Goal: Task Accomplishment & Management: Complete application form

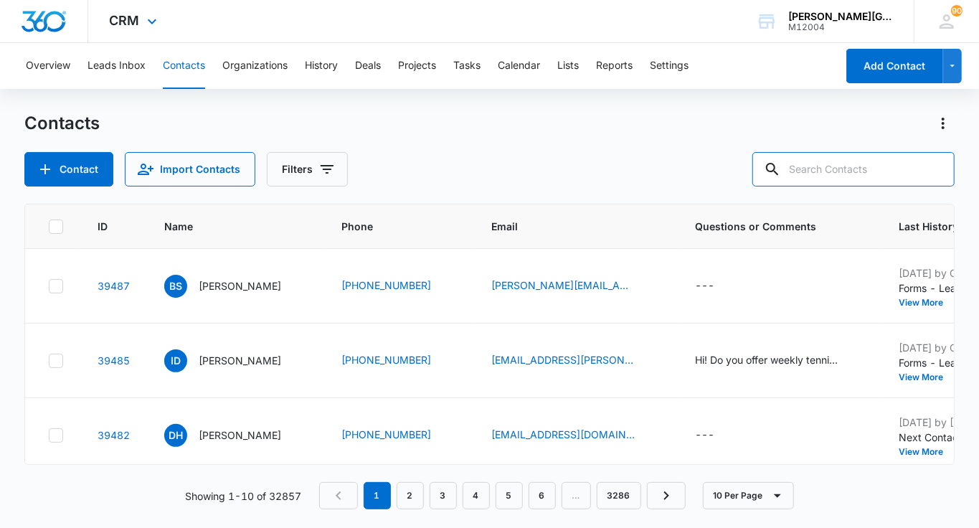
paste input "[EMAIL_ADDRESS][DOMAIN_NAME]"
type input "[EMAIL_ADDRESS][DOMAIN_NAME]"
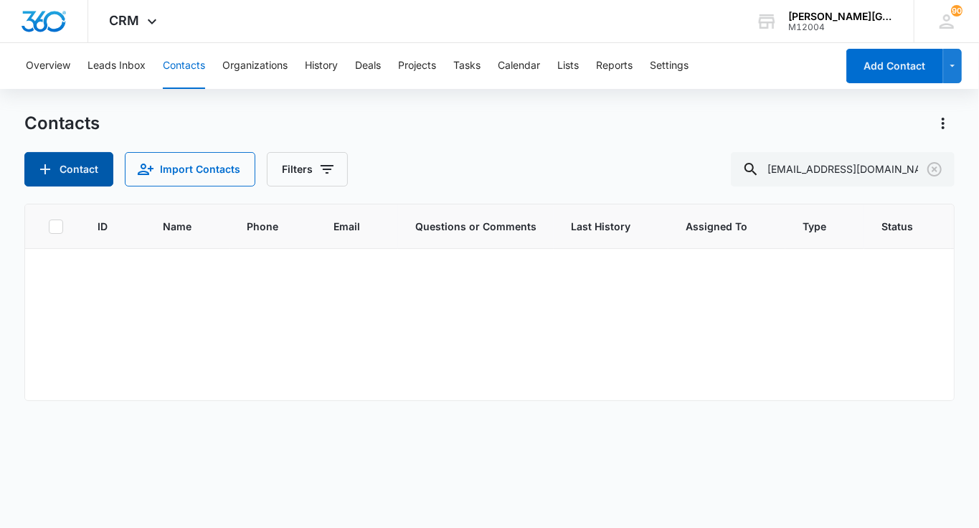
click at [87, 173] on button "Contact" at bounding box center [68, 169] width 89 height 34
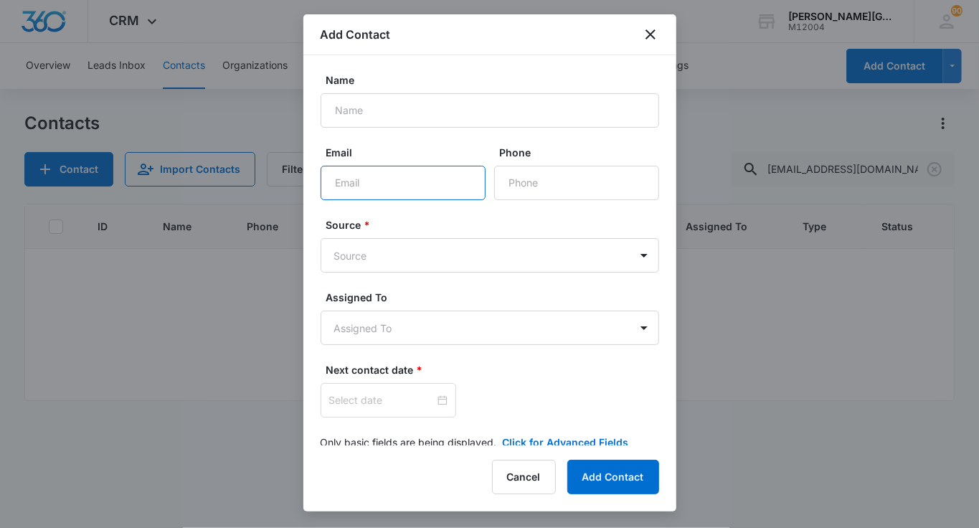
click at [463, 171] on input "Email" at bounding box center [403, 183] width 165 height 34
type input "v"
paste input "[EMAIL_ADDRESS][DOMAIN_NAME]"
type input "[EMAIL_ADDRESS][DOMAIN_NAME]"
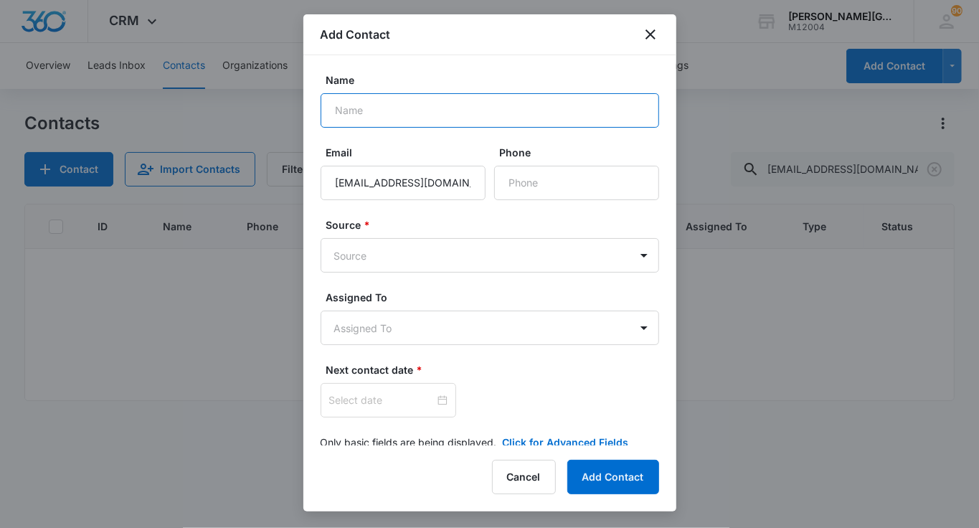
click at [382, 103] on input "Name" at bounding box center [490, 110] width 339 height 34
paste input "[PERSON_NAME]"
click at [336, 112] on input "[PERSON_NAME]" at bounding box center [490, 110] width 339 height 34
click at [418, 116] on input "[PERSON_NAME]" at bounding box center [490, 110] width 339 height 34
type input "[PERSON_NAME]"
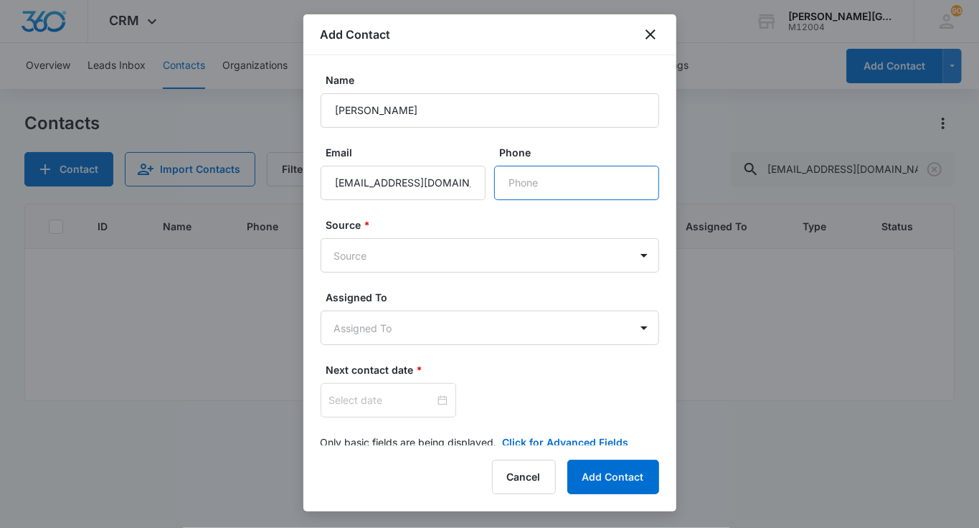
click at [520, 187] on input "Phone" at bounding box center [576, 183] width 165 height 34
paste input "[PHONE_NUMBER]"
type input "[PHONE_NUMBER]"
click at [472, 231] on label "Source *" at bounding box center [495, 224] width 339 height 15
click at [468, 242] on body "CRM Apps Reputation Websites Forms CRM Email Social Shop Payments POS Content A…" at bounding box center [489, 264] width 979 height 528
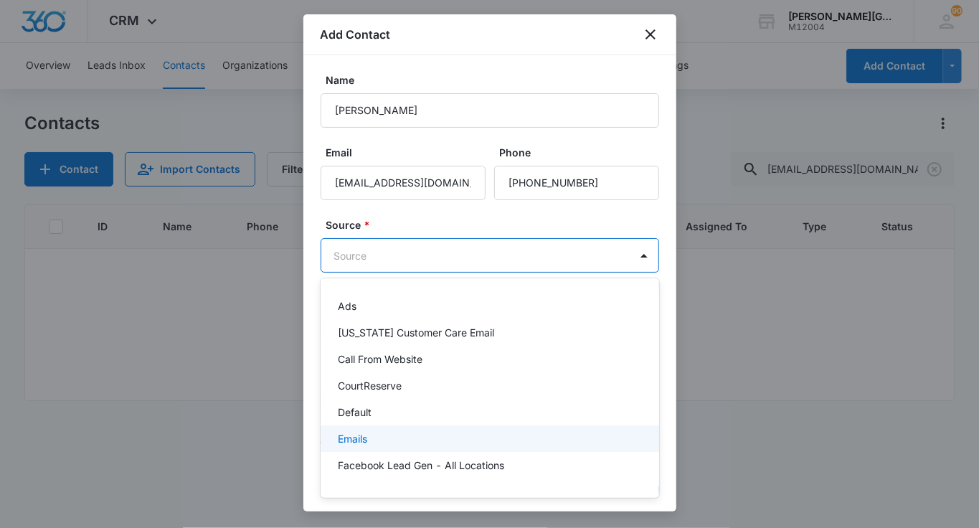
scroll to position [1151, 0]
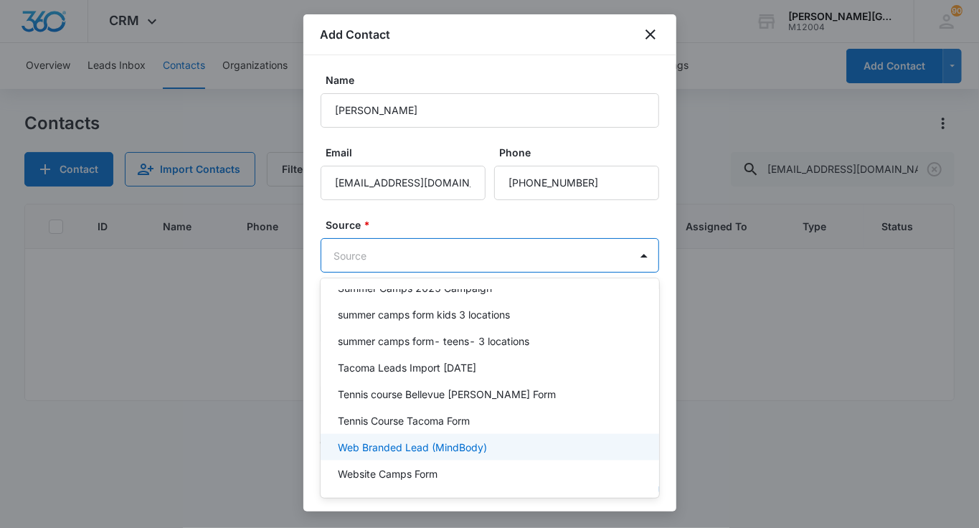
click at [455, 440] on p "Web Branded Lead (MindBody)" at bounding box center [412, 447] width 149 height 15
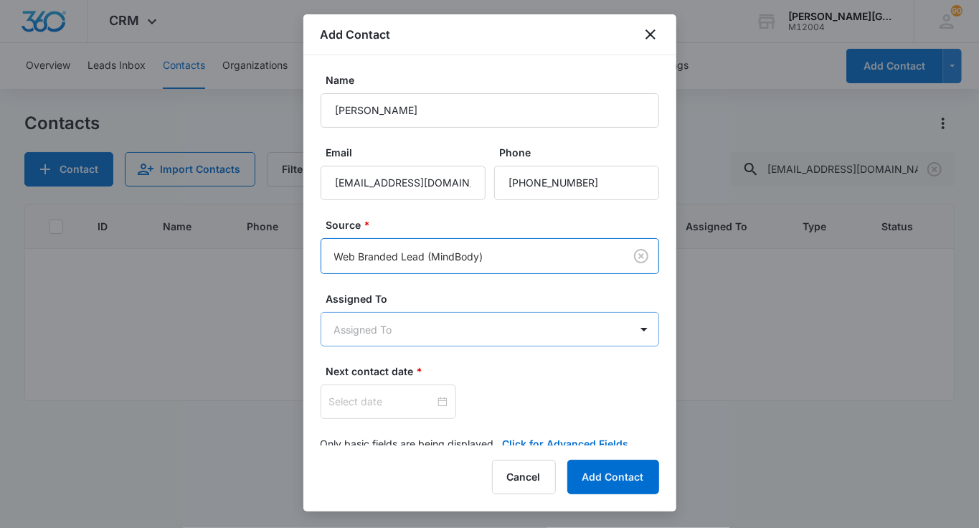
click at [408, 335] on body "CRM Apps Reputation Websites Forms CRM Email Social Shop Payments POS Content A…" at bounding box center [489, 264] width 979 height 528
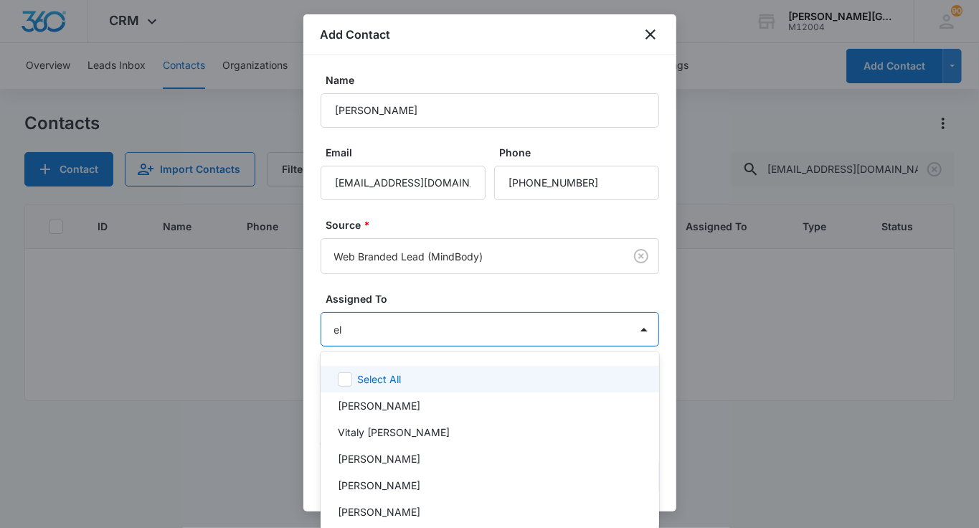
type input "[PERSON_NAME]"
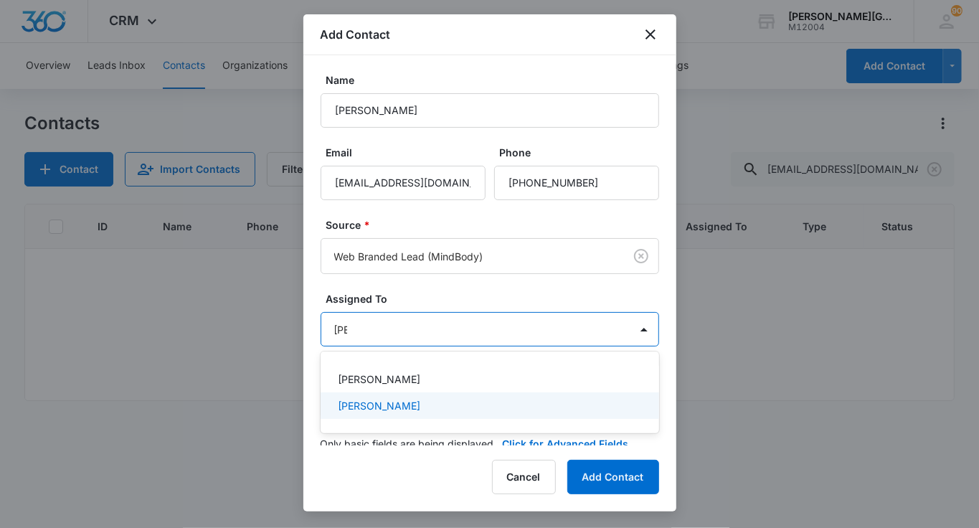
click at [404, 396] on div "[PERSON_NAME]" at bounding box center [490, 405] width 339 height 27
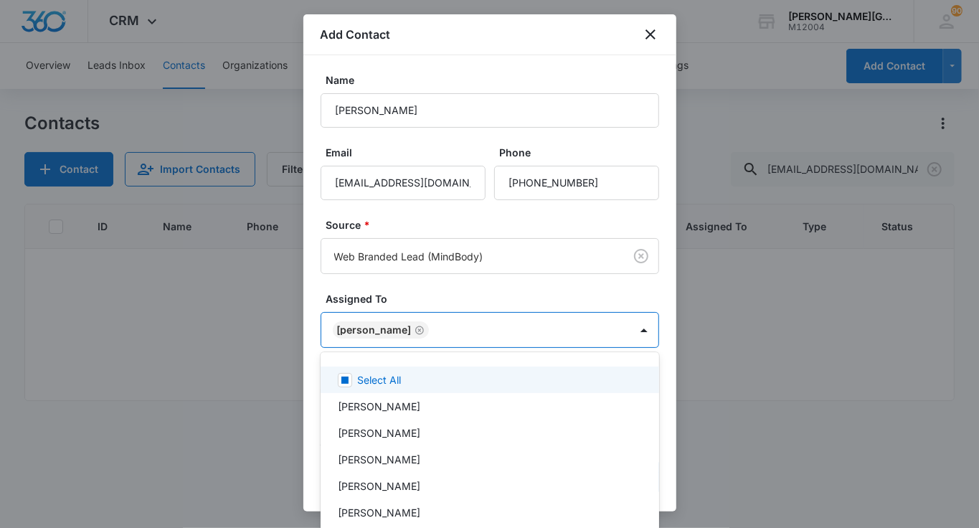
click at [415, 327] on div at bounding box center [489, 264] width 979 height 528
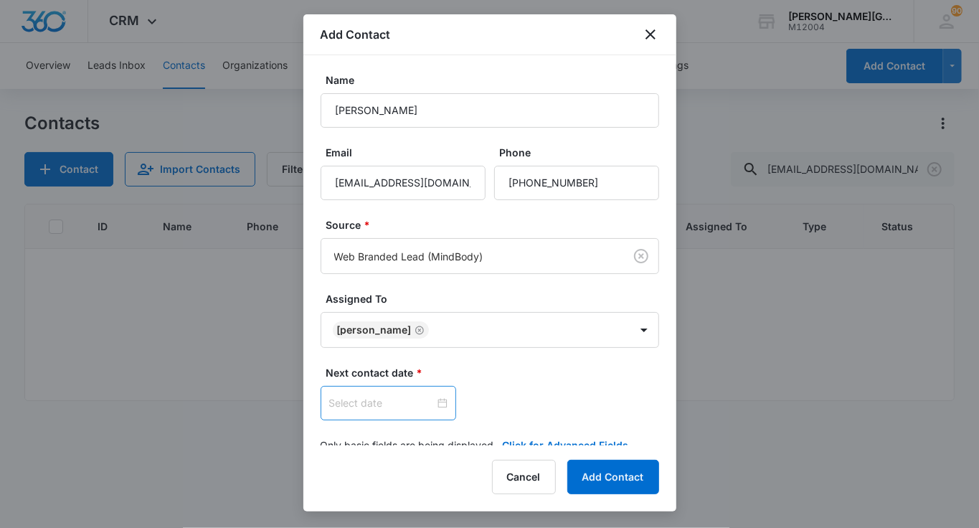
click at [383, 389] on div at bounding box center [389, 403] width 136 height 34
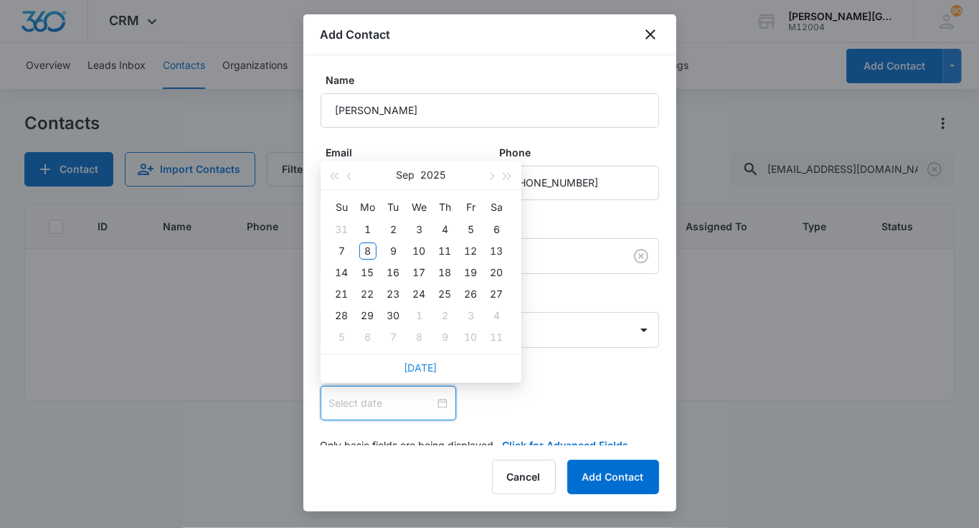
click at [406, 369] on link "[DATE]" at bounding box center [421, 368] width 33 height 12
type input "[DATE]"
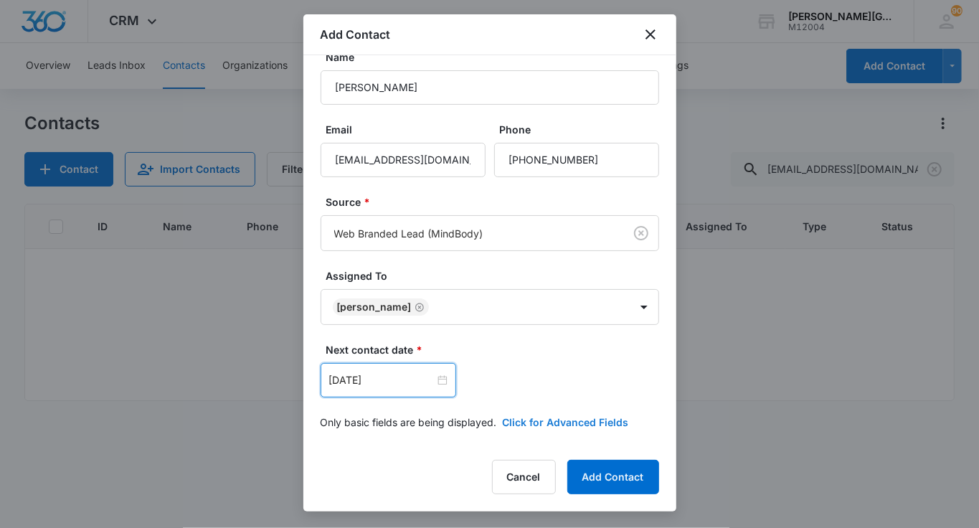
click at [538, 418] on button "Click for Advanced Fields" at bounding box center [566, 422] width 126 height 15
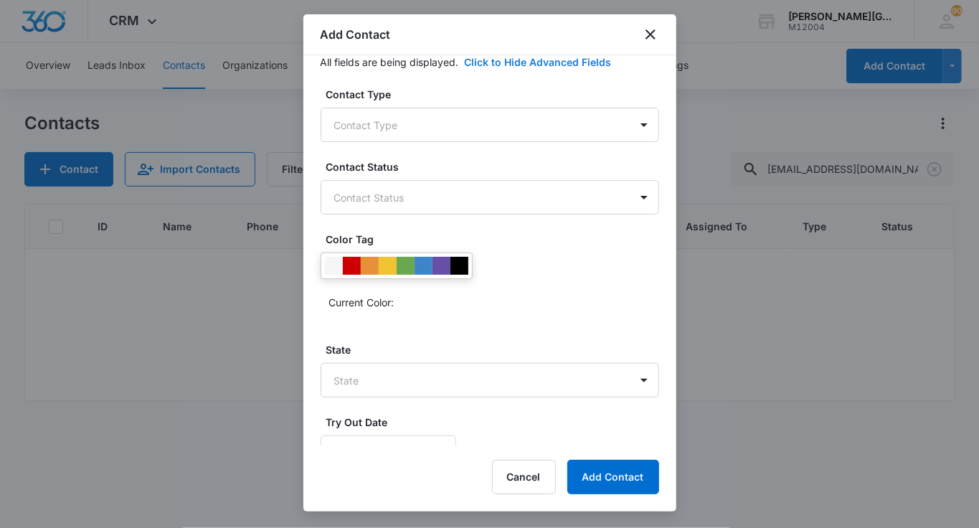
scroll to position [421, 0]
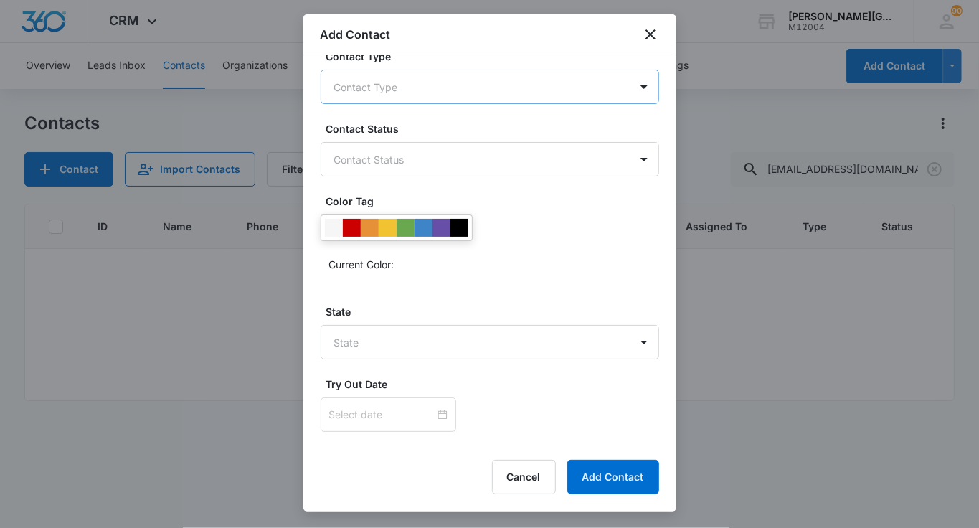
click at [354, 97] on body "CRM Apps Reputation Websites Forms CRM Email Social Shop Payments POS Content A…" at bounding box center [489, 264] width 979 height 528
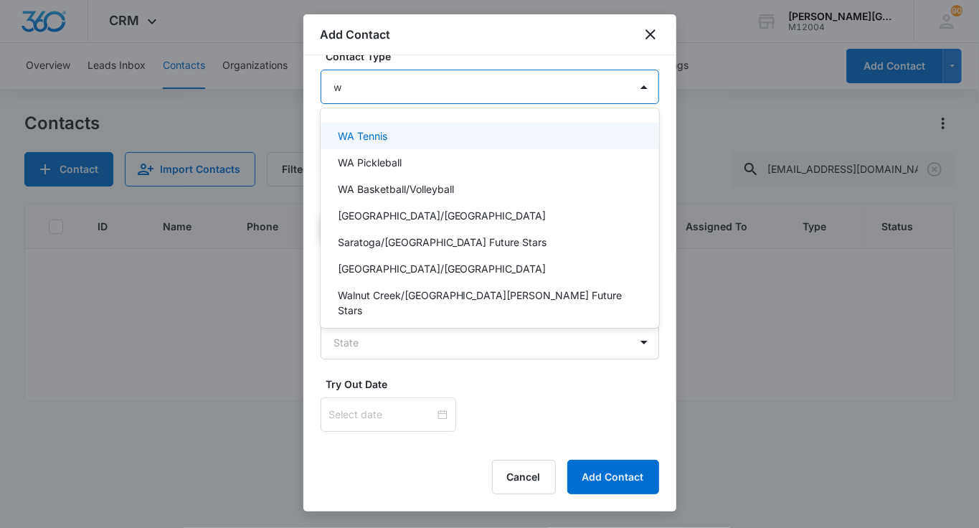
type input "wa"
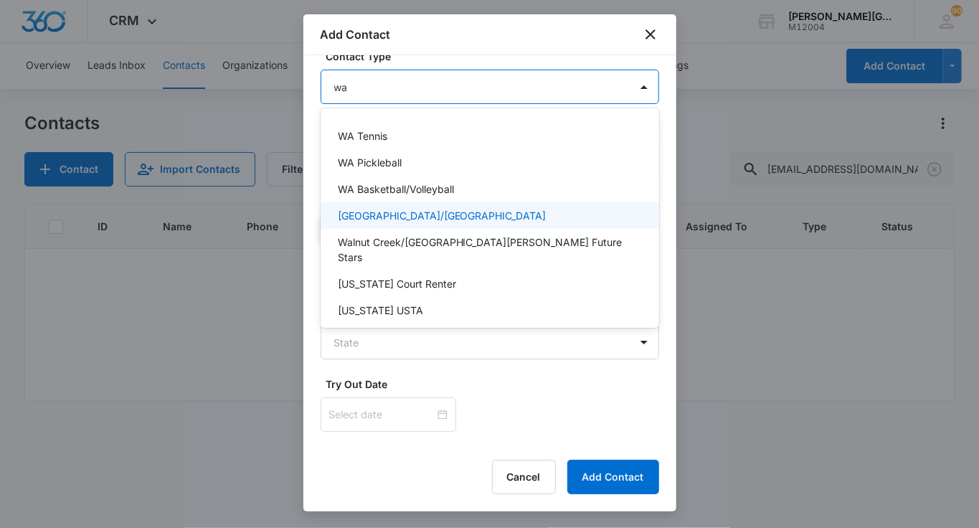
click at [387, 211] on p "[GEOGRAPHIC_DATA]/[GEOGRAPHIC_DATA]" at bounding box center [442, 215] width 209 height 15
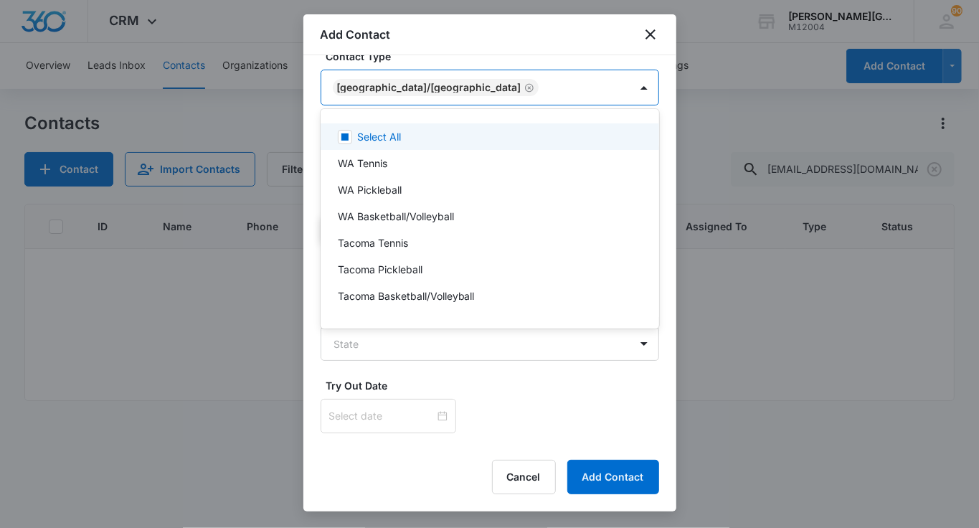
click at [440, 115] on div at bounding box center [489, 264] width 979 height 528
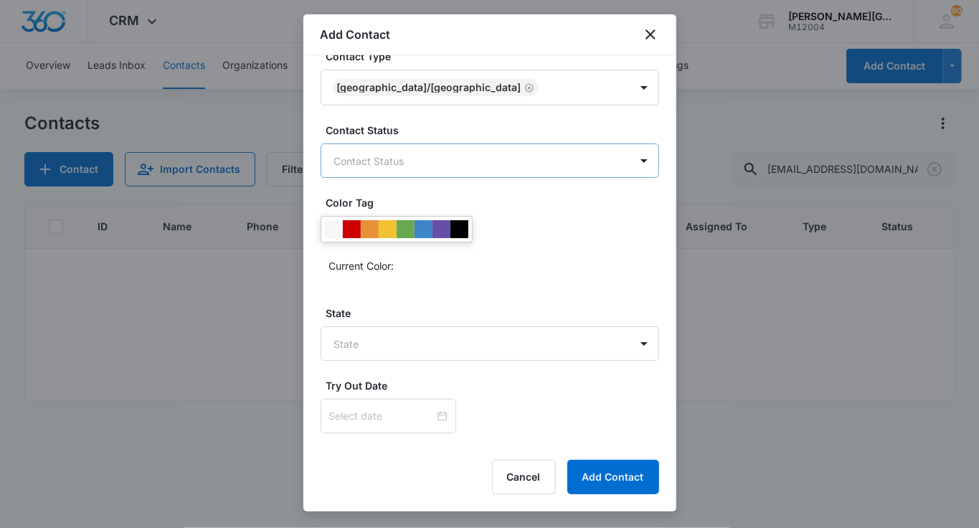
click at [403, 156] on body "CRM Apps Reputation Websites Forms CRM Email Social Shop Payments POS Content A…" at bounding box center [489, 264] width 979 height 528
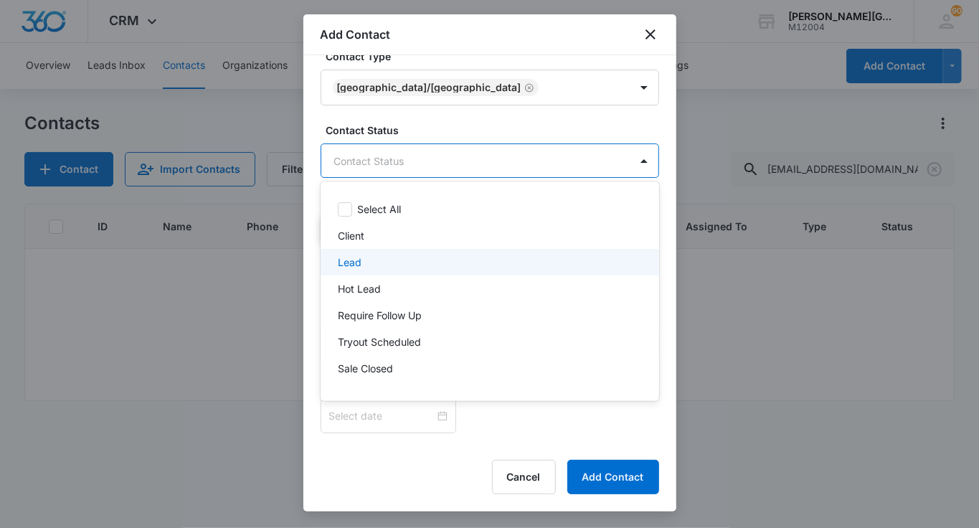
click at [375, 260] on div "Lead" at bounding box center [488, 262] width 301 height 15
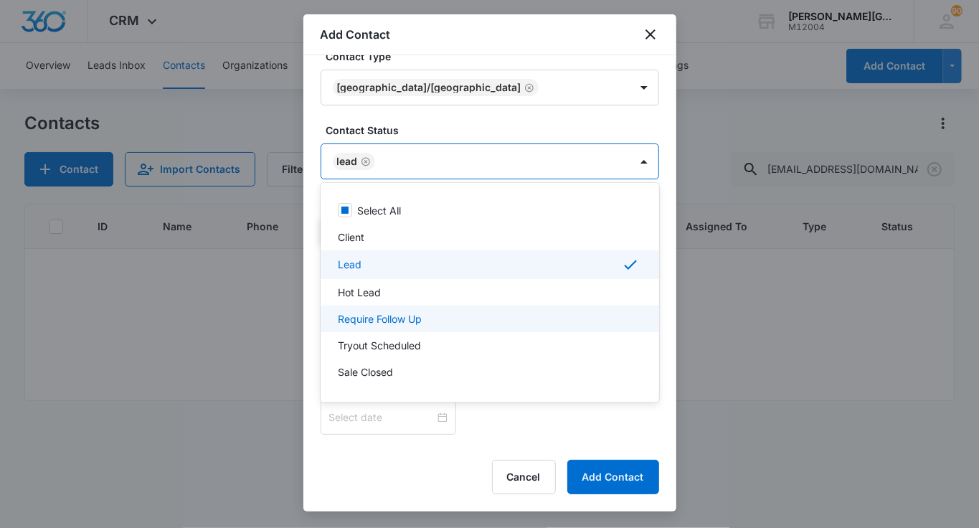
click at [390, 318] on p "Require Follow Up" at bounding box center [380, 318] width 84 height 15
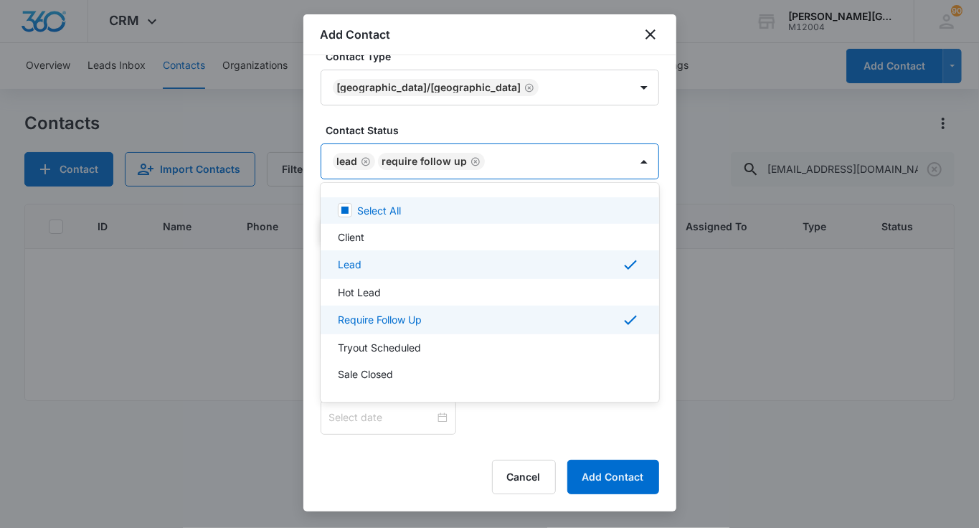
click at [474, 87] on div at bounding box center [489, 264] width 979 height 528
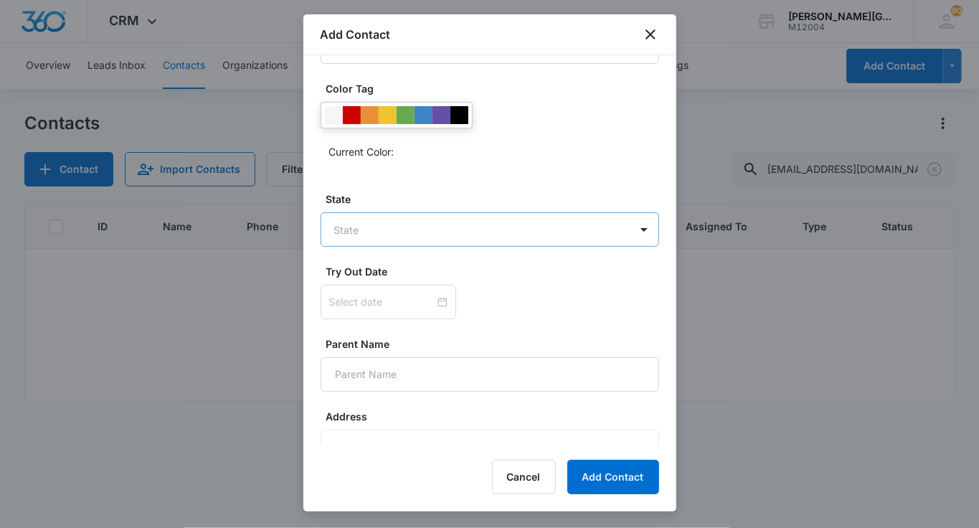
scroll to position [552, 0]
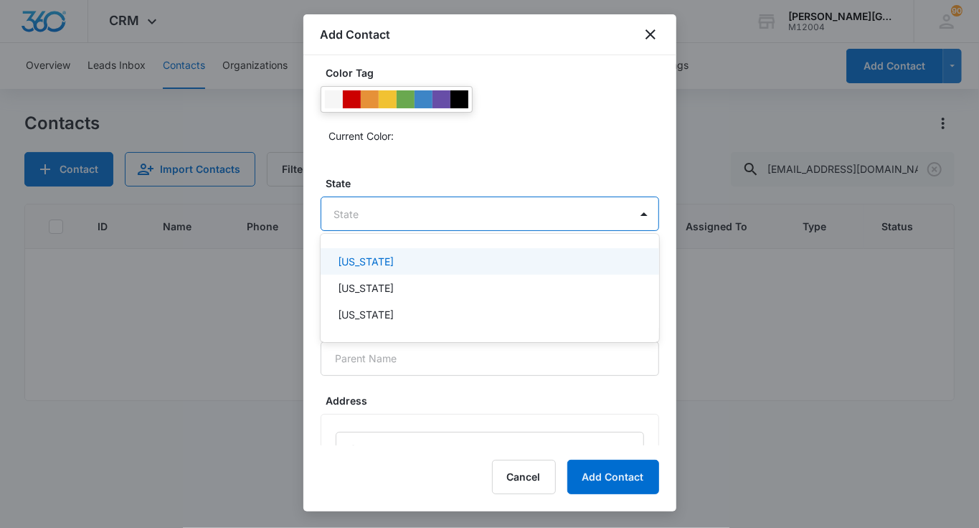
click at [416, 227] on body "CRM Apps Reputation Websites Forms CRM Email Social Shop Payments POS Content A…" at bounding box center [489, 264] width 979 height 528
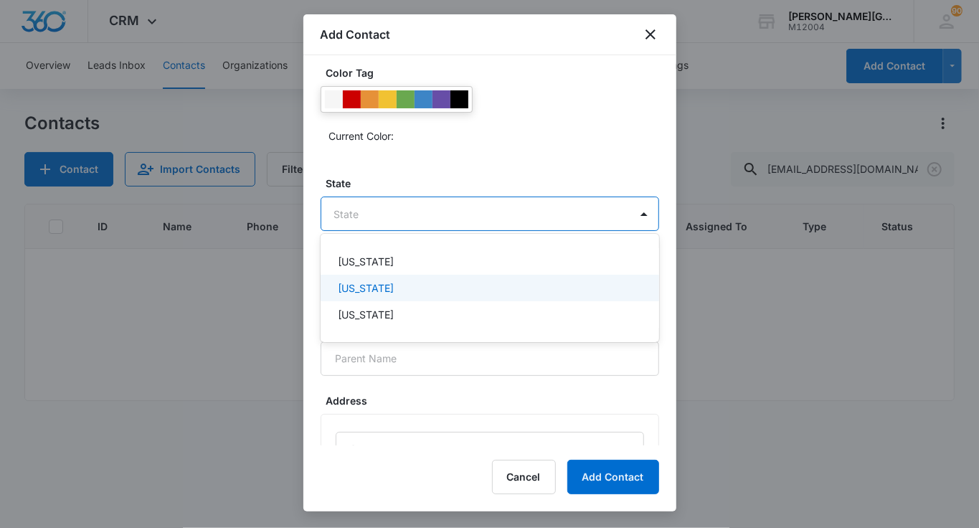
click at [383, 284] on div "[US_STATE]" at bounding box center [488, 288] width 301 height 15
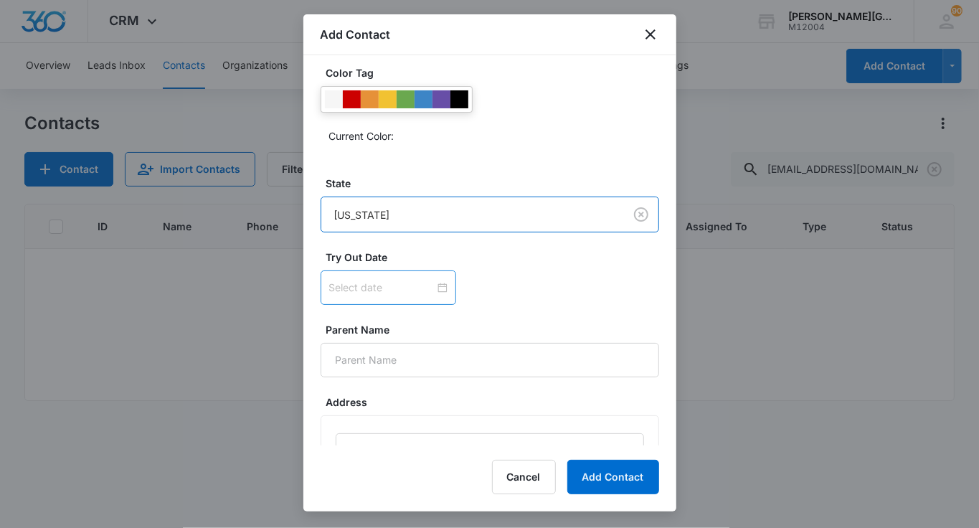
scroll to position [593, 0]
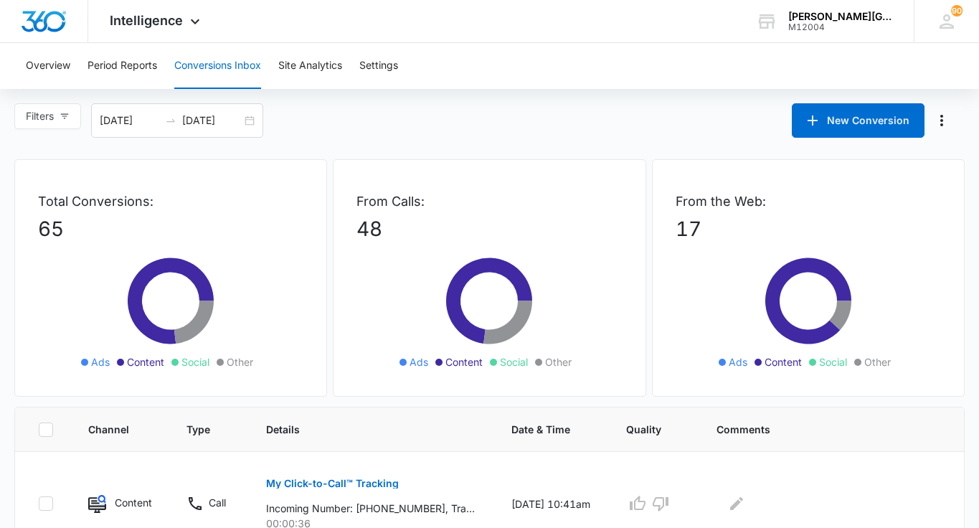
click at [177, 23] on span "Intelligence" at bounding box center [146, 20] width 73 height 15
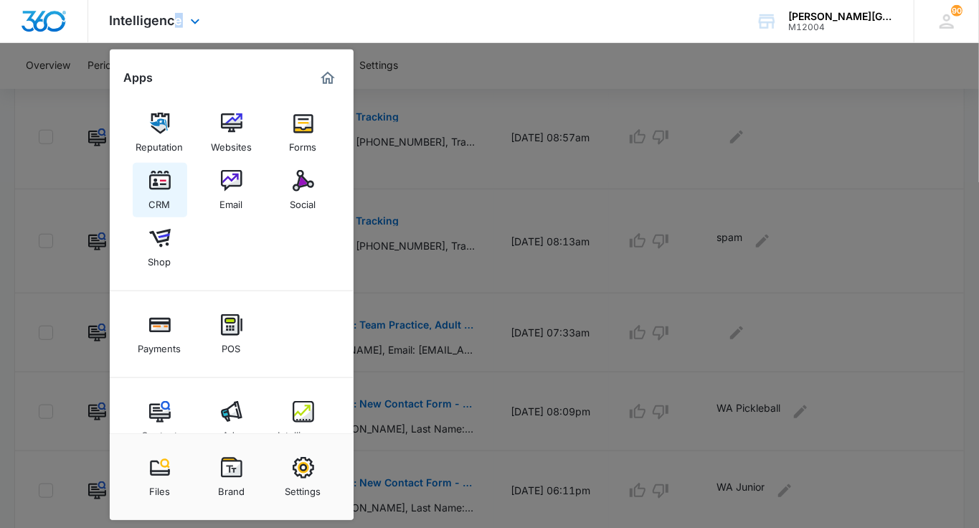
click at [165, 194] on div "CRM" at bounding box center [160, 201] width 22 height 19
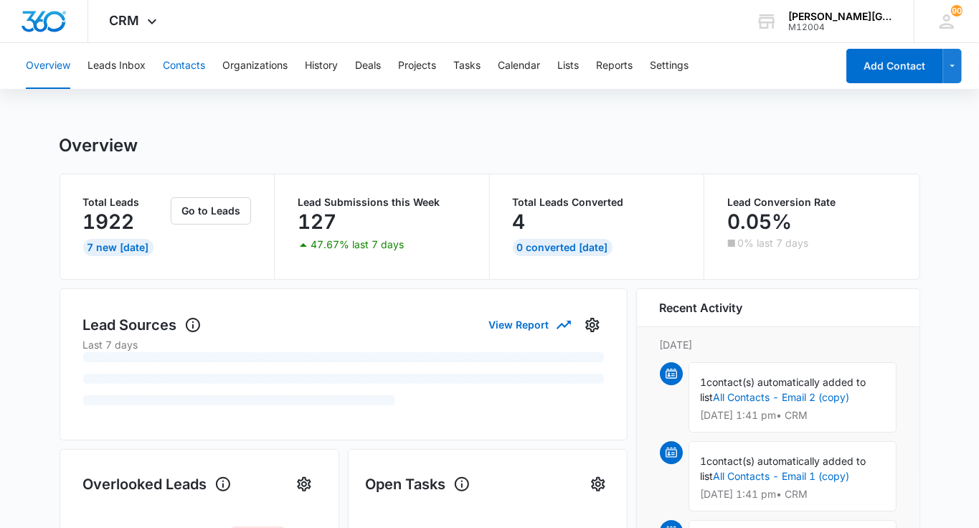
click at [202, 81] on button "Contacts" at bounding box center [184, 66] width 42 height 46
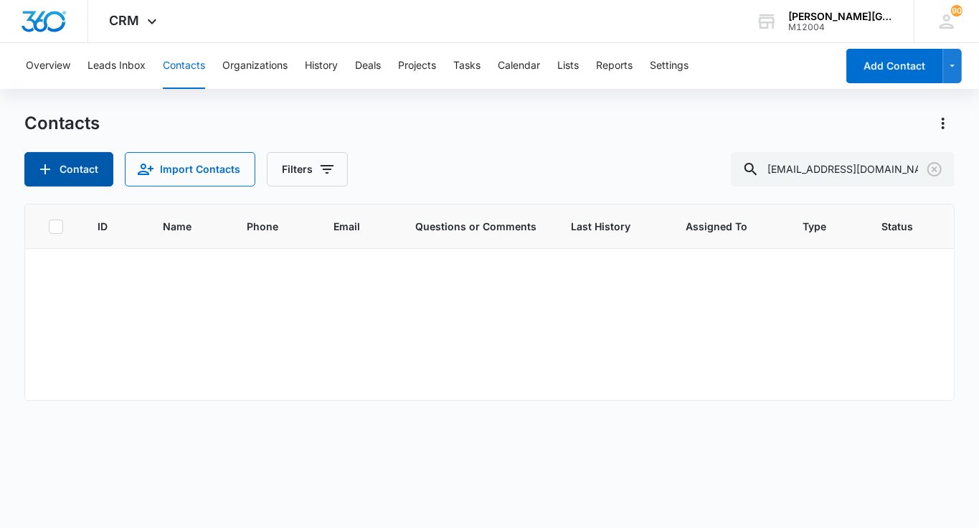
click at [83, 158] on button "Contact" at bounding box center [68, 169] width 89 height 34
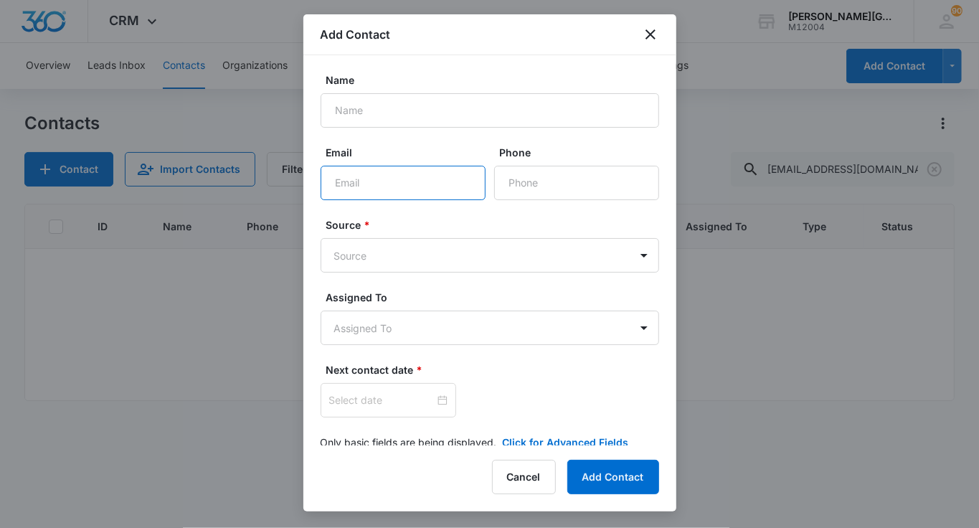
click at [370, 180] on input "Email" at bounding box center [403, 183] width 165 height 34
paste input "Minauti Khamar"
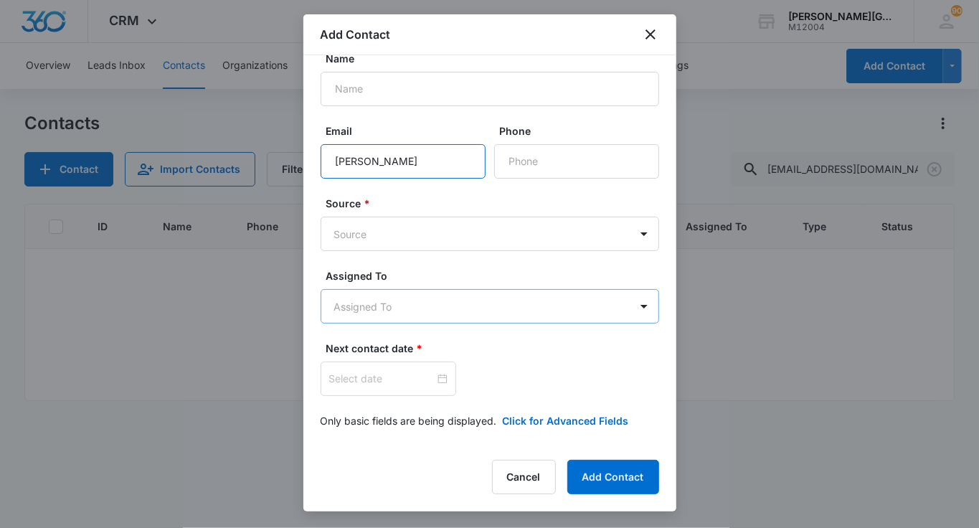
type input "Minauti Khamar"
click at [380, 309] on body "CRM Apps Reputation Websites Forms CRM Email Social Shop Payments POS Content A…" at bounding box center [489, 264] width 979 height 528
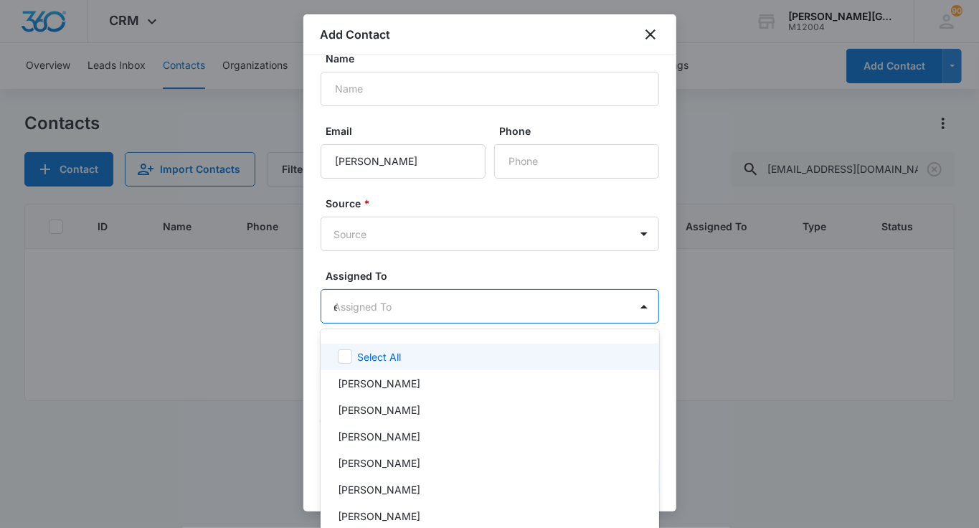
type input "[PERSON_NAME]"
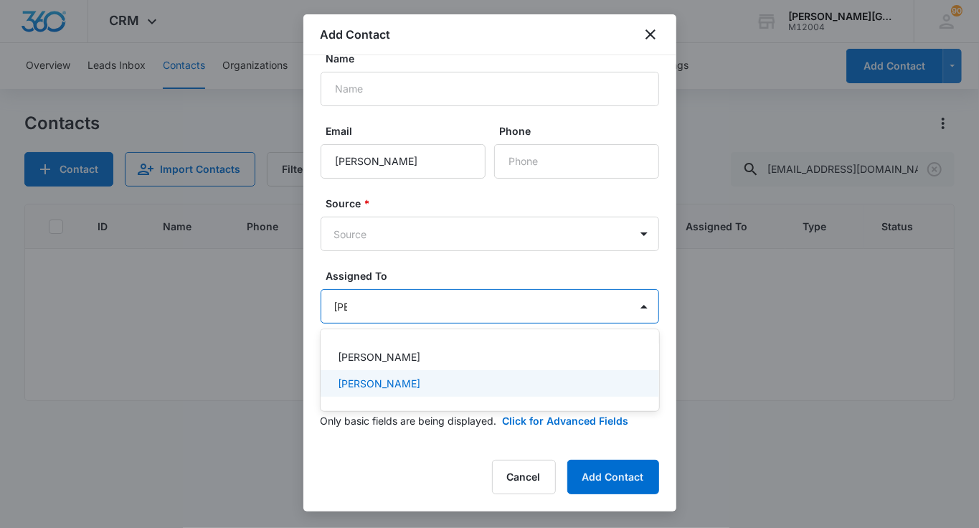
click at [401, 384] on p "[PERSON_NAME]" at bounding box center [379, 383] width 83 height 15
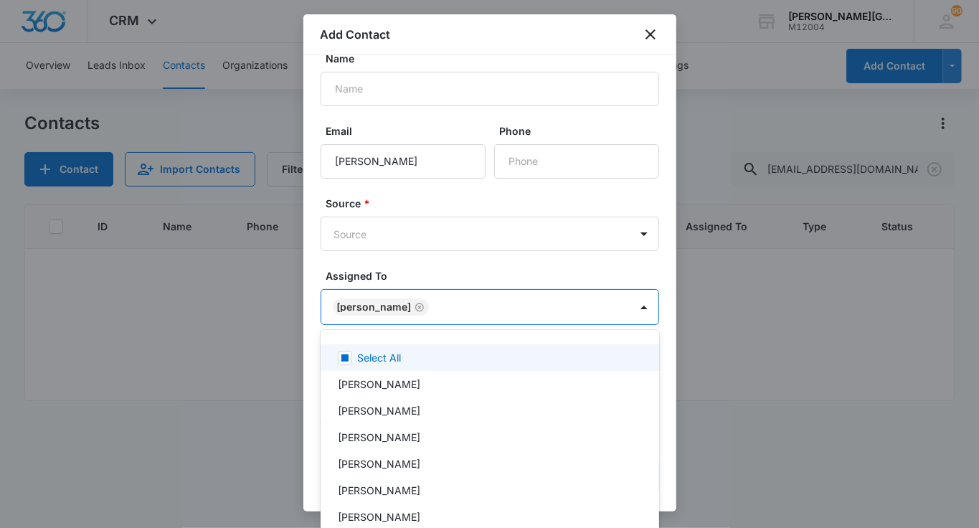
click at [394, 240] on div at bounding box center [489, 264] width 979 height 528
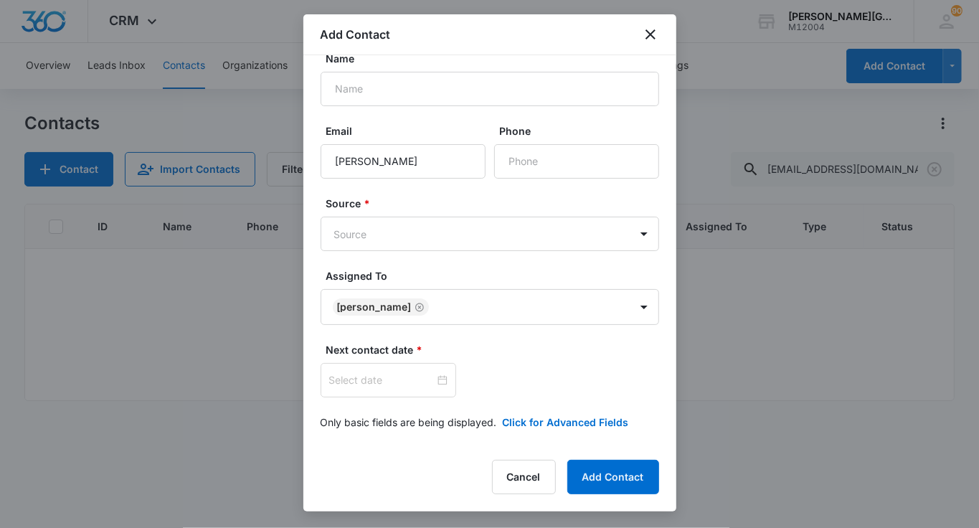
click at [394, 240] on body "CRM Apps Reputation Websites Forms CRM Email Social Shop Payments POS Content A…" at bounding box center [489, 264] width 979 height 528
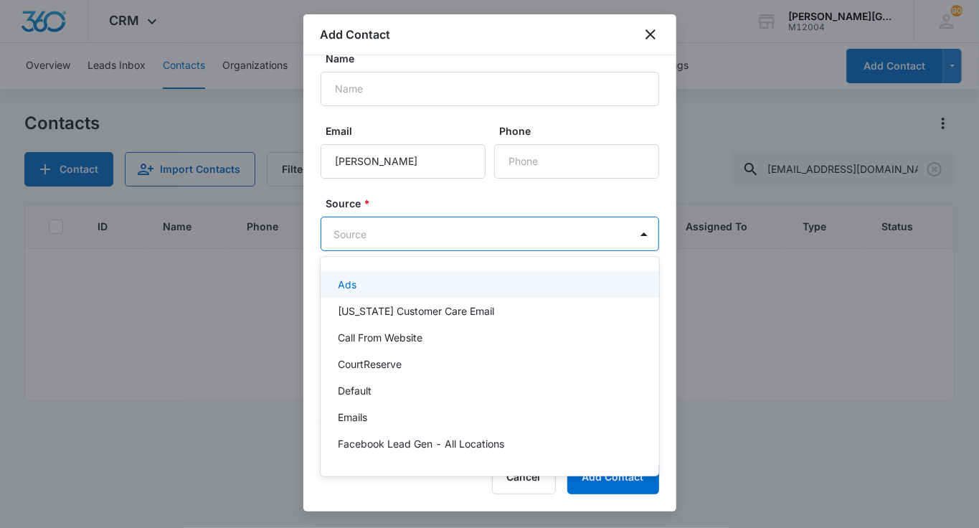
scroll to position [1151, 0]
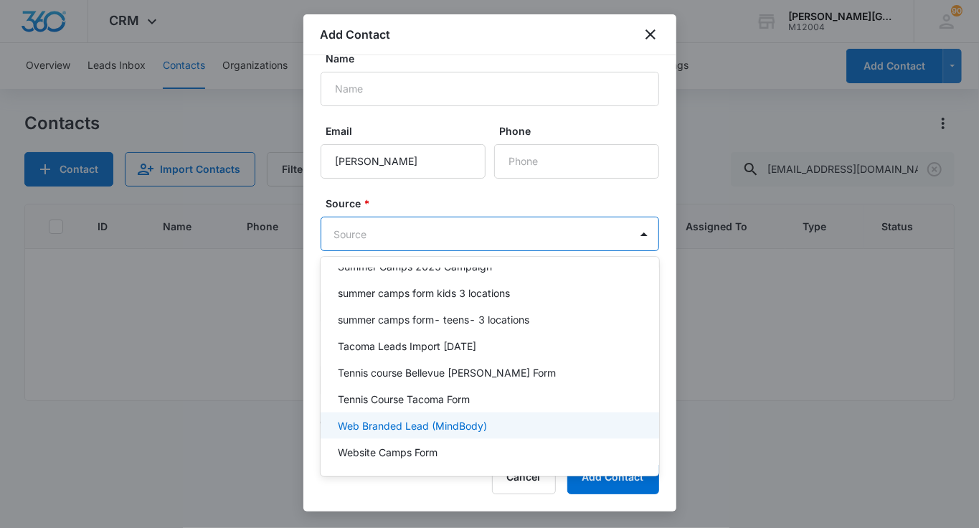
click at [404, 418] on p "Web Branded Lead (MindBody)" at bounding box center [412, 425] width 149 height 15
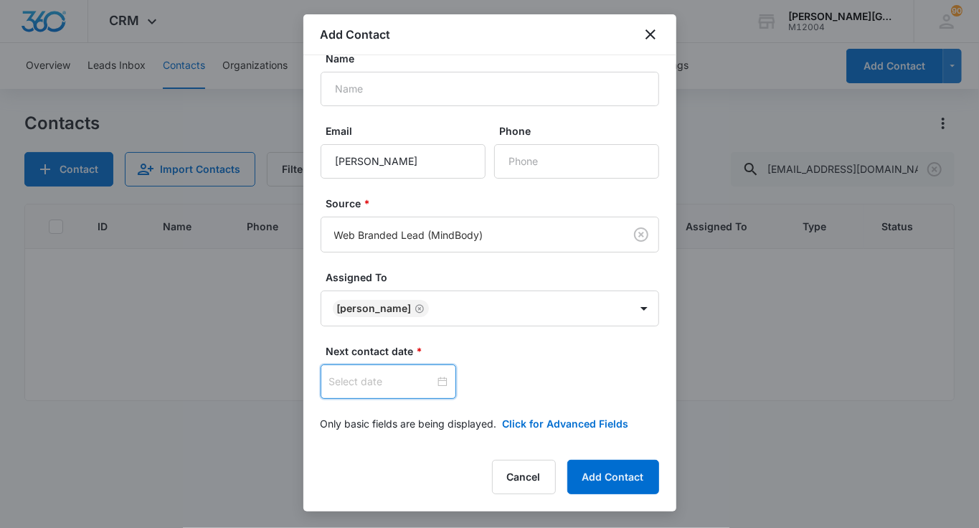
click at [370, 374] on input at bounding box center [381, 382] width 105 height 16
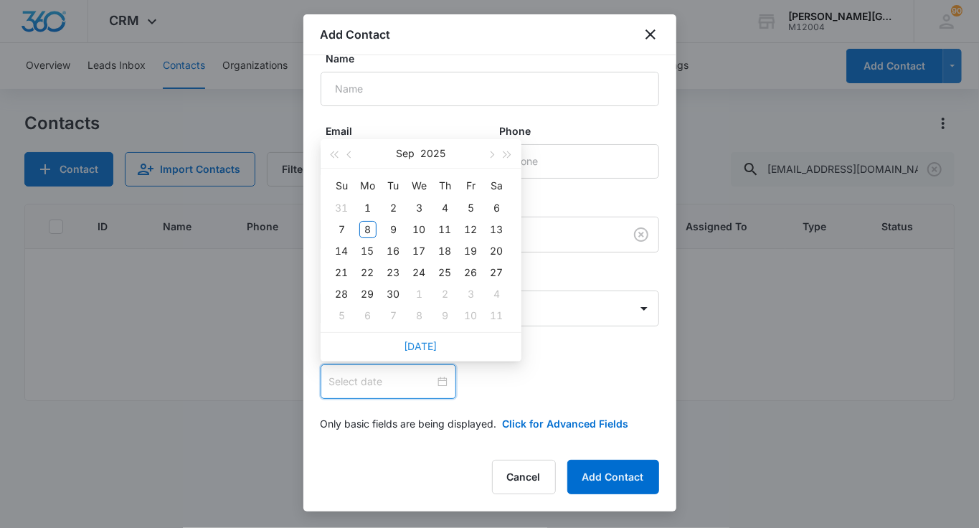
click at [415, 346] on link "[DATE]" at bounding box center [421, 346] width 33 height 12
type input "[DATE]"
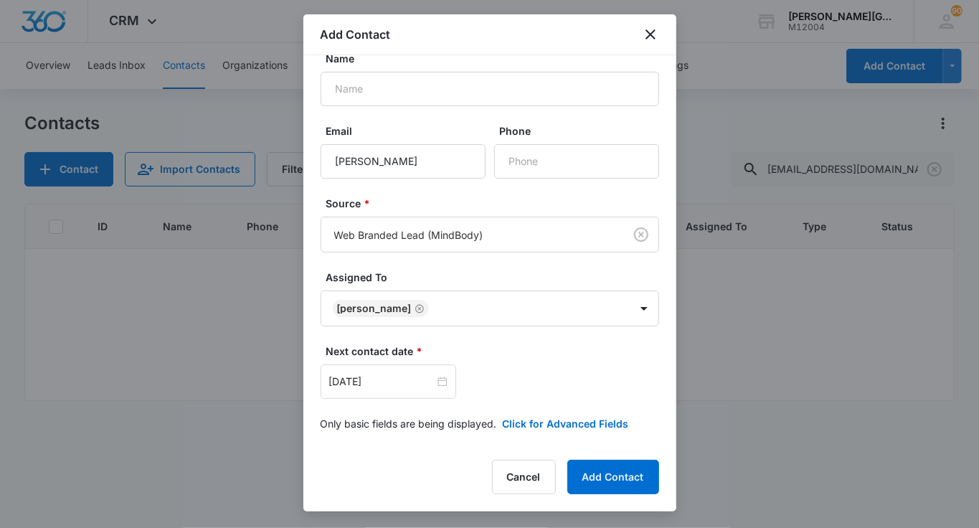
click at [539, 409] on form "Name Email Minauti Khamar Phone Source * Web Branded Lead (MindBody) Assigned T…" at bounding box center [490, 249] width 339 height 397
click at [529, 428] on button "Click for Advanced Fields" at bounding box center [566, 423] width 126 height 15
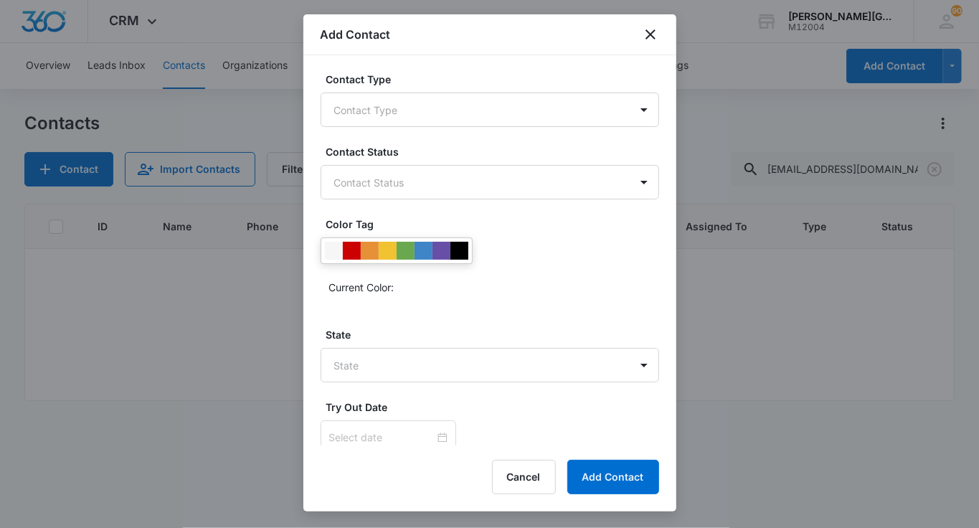
scroll to position [392, 0]
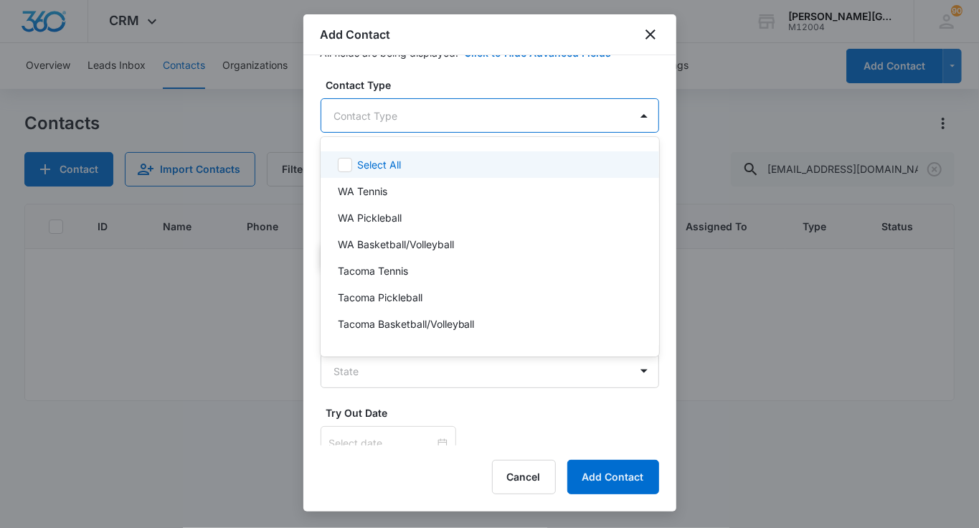
click at [354, 123] on body "CRM Apps Reputation Websites Forms CRM Email Social Shop Payments POS Content A…" at bounding box center [489, 264] width 979 height 528
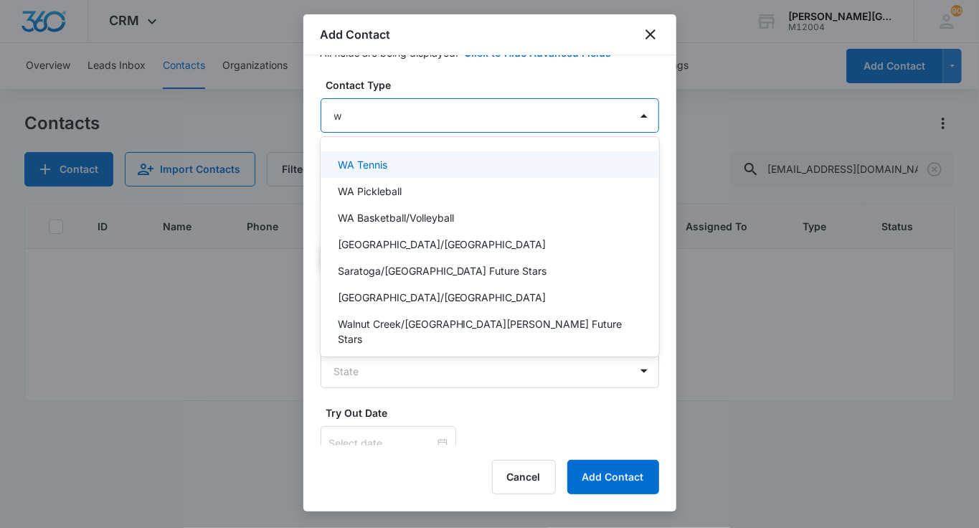
type input "wa"
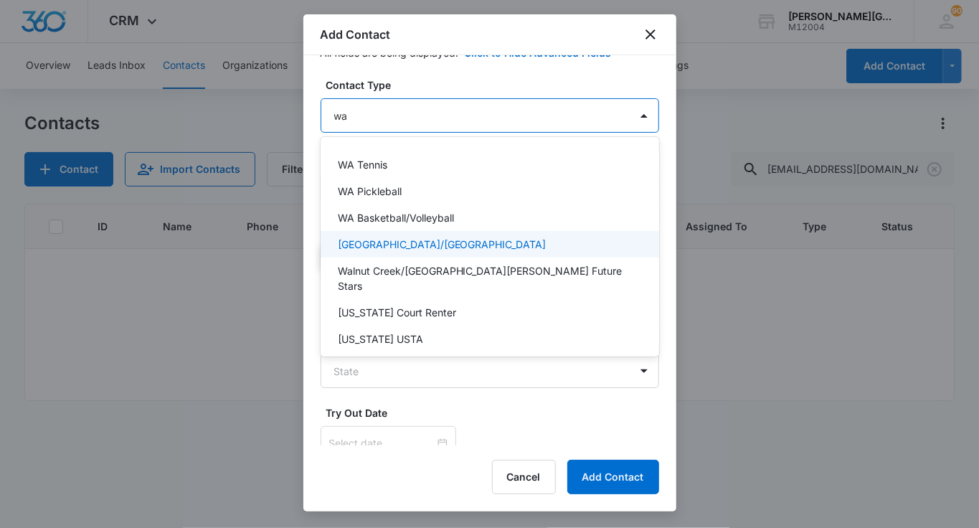
click at [387, 237] on p "[GEOGRAPHIC_DATA]/[GEOGRAPHIC_DATA]" at bounding box center [442, 244] width 209 height 15
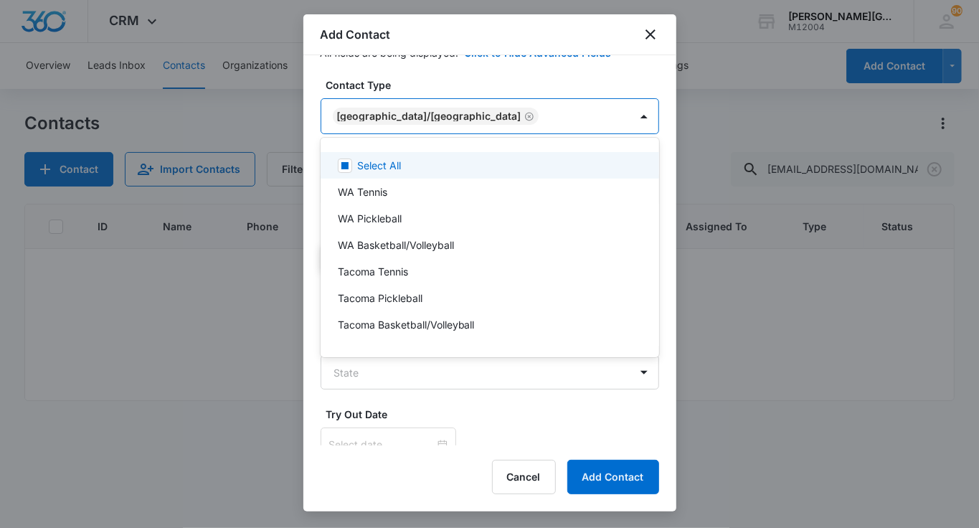
click at [413, 107] on div at bounding box center [489, 264] width 979 height 528
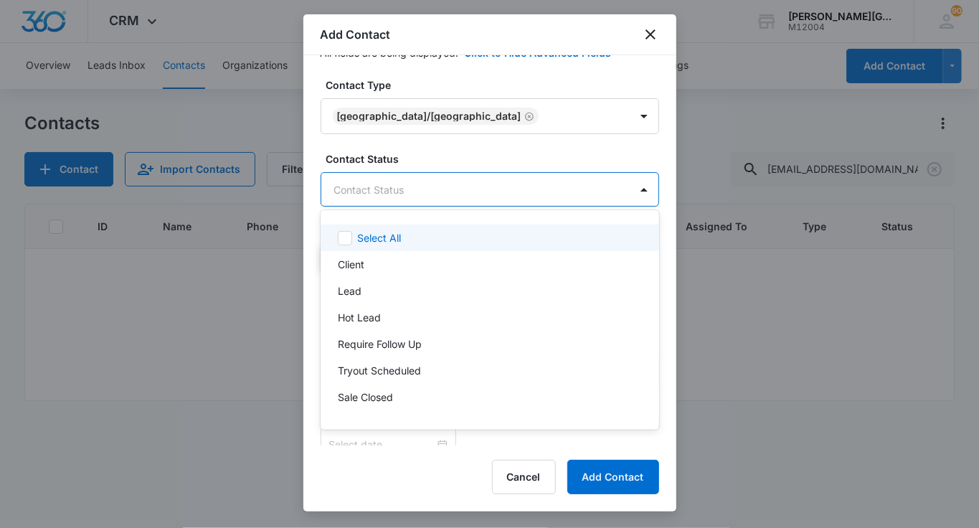
click at [382, 184] on body "CRM Apps Reputation Websites Forms CRM Email Social Shop Payments POS Content A…" at bounding box center [489, 264] width 979 height 528
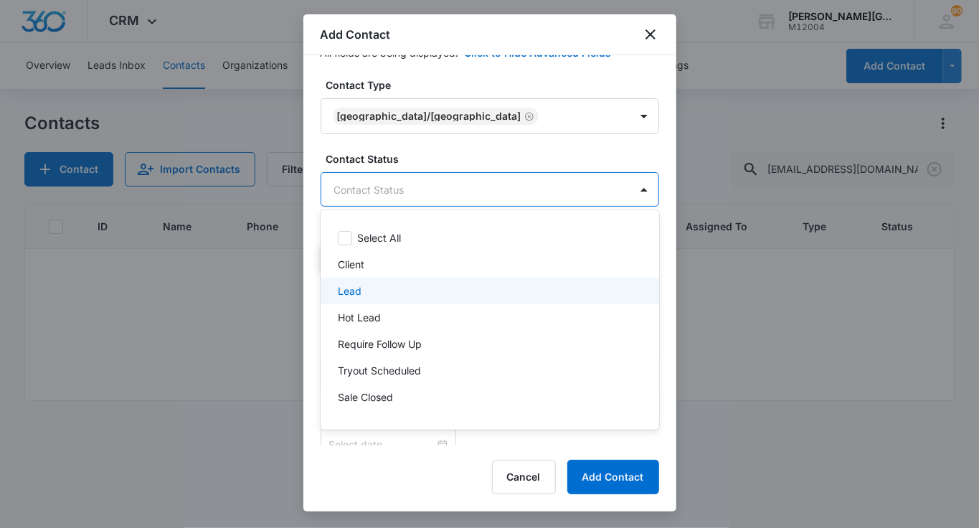
drag, startPoint x: 359, startPoint y: 287, endPoint x: 389, endPoint y: 332, distance: 53.9
click at [359, 287] on p "Lead" at bounding box center [350, 290] width 24 height 15
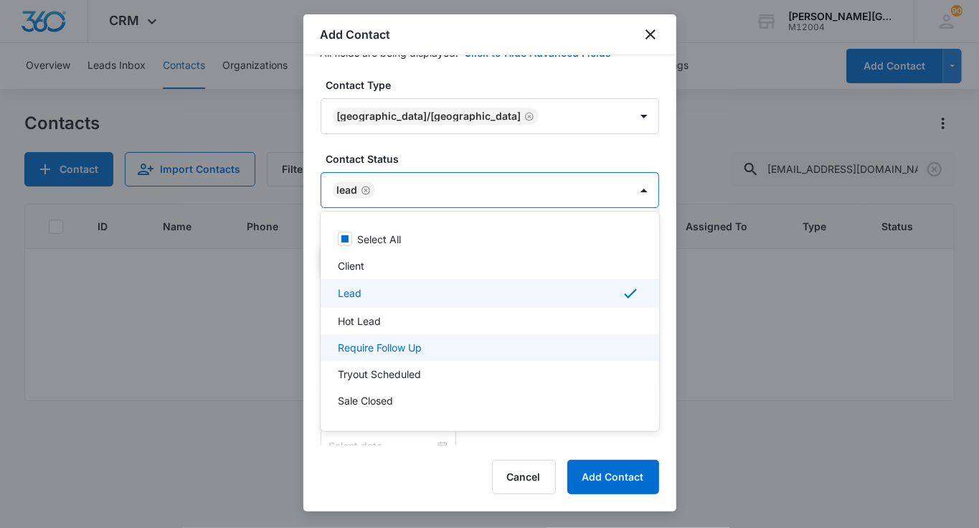
click at [397, 348] on p "Require Follow Up" at bounding box center [380, 347] width 84 height 15
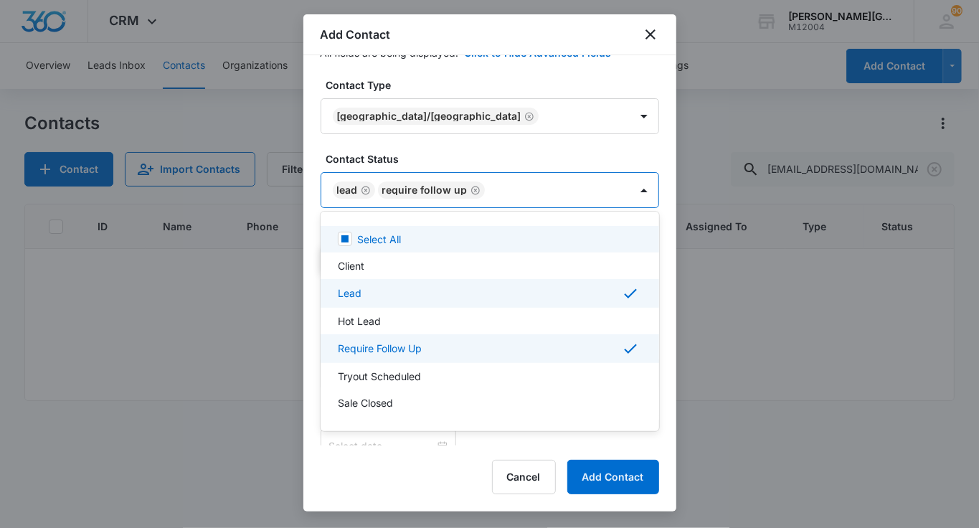
click at [425, 129] on div at bounding box center [489, 264] width 979 height 528
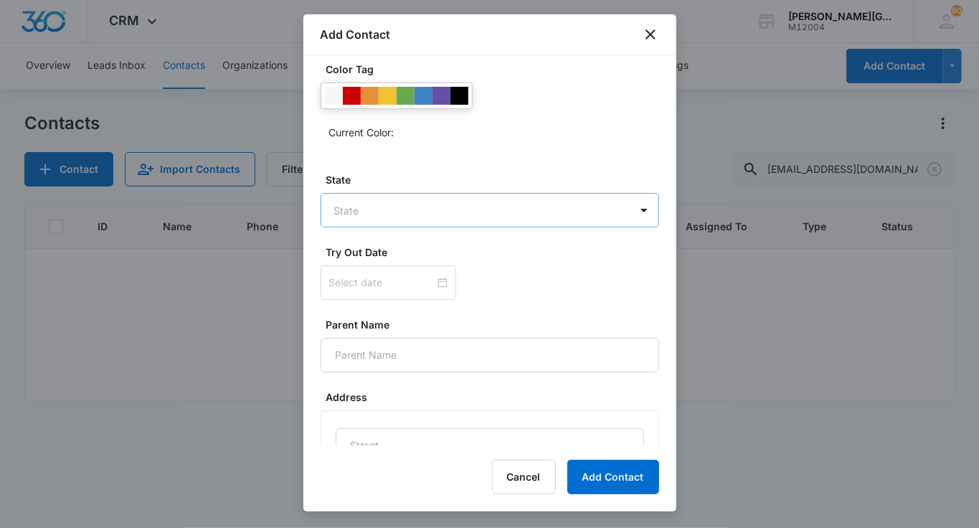
scroll to position [567, 0]
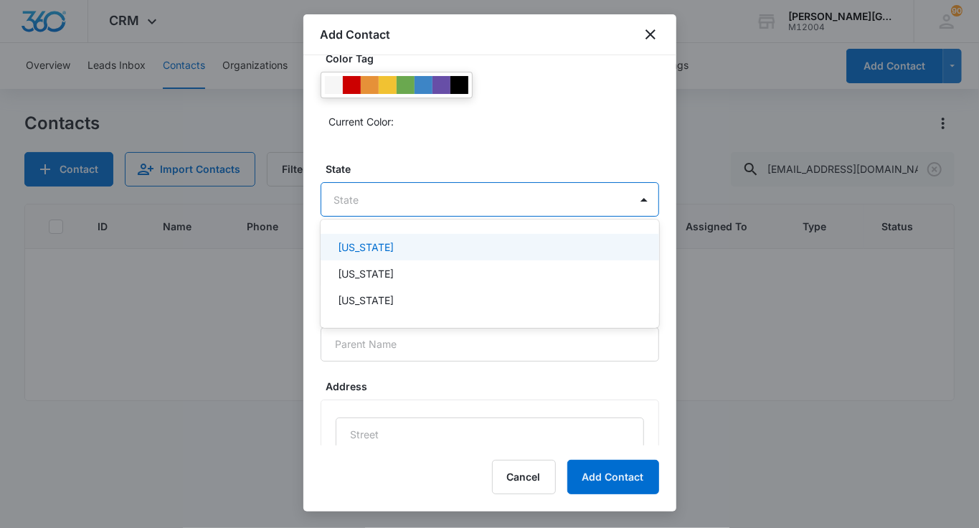
click at [370, 187] on body "CRM Apps Reputation Websites Forms CRM Email Social Shop Payments POS Content A…" at bounding box center [489, 264] width 979 height 528
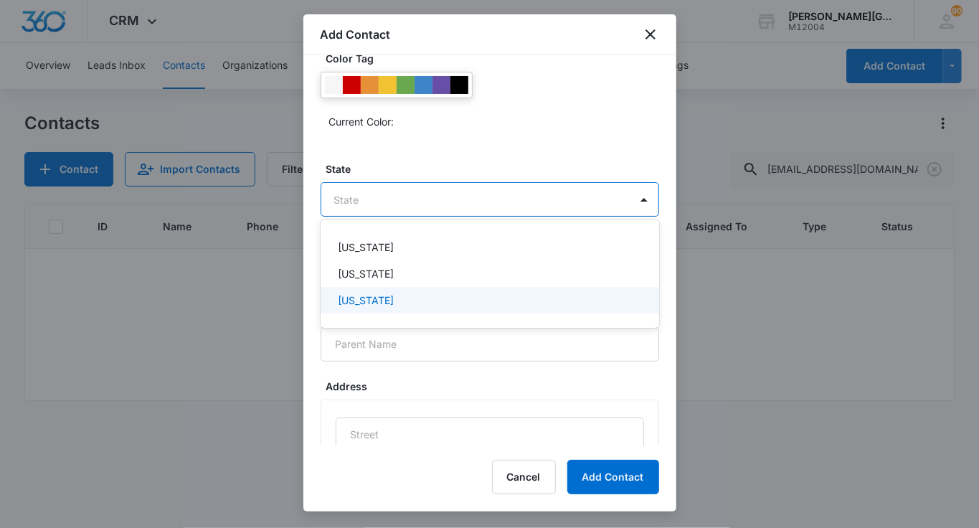
click at [372, 276] on p "[US_STATE]" at bounding box center [366, 273] width 56 height 15
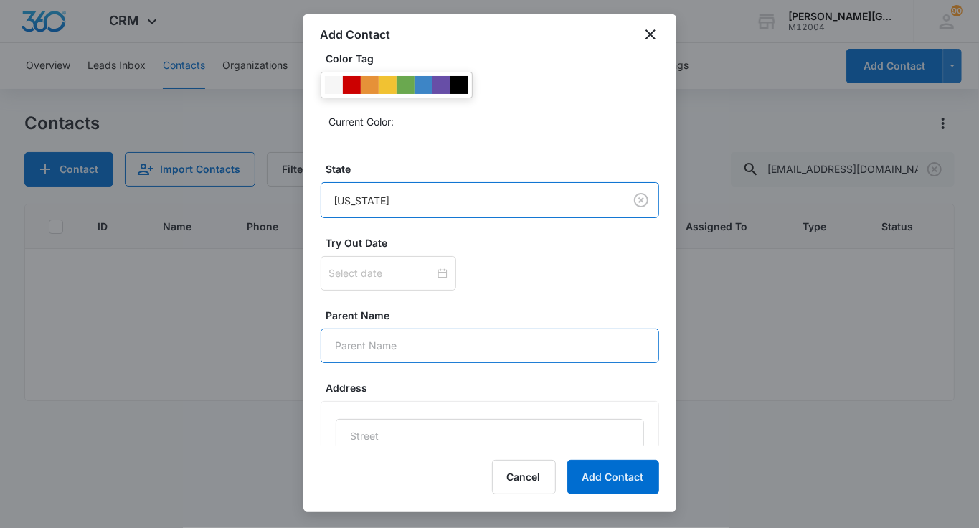
click at [379, 335] on input "Parent Name" at bounding box center [490, 346] width 339 height 34
paste input "Minauti Khamar"
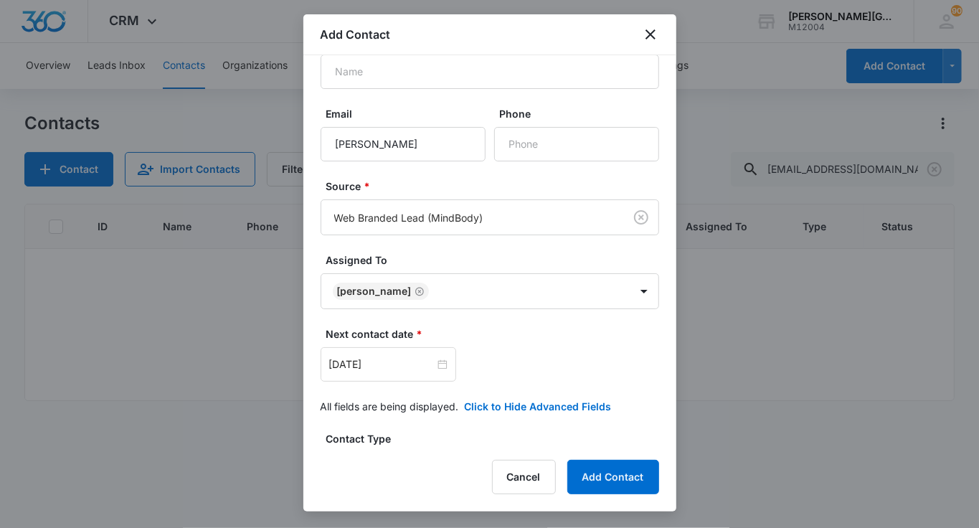
scroll to position [0, 0]
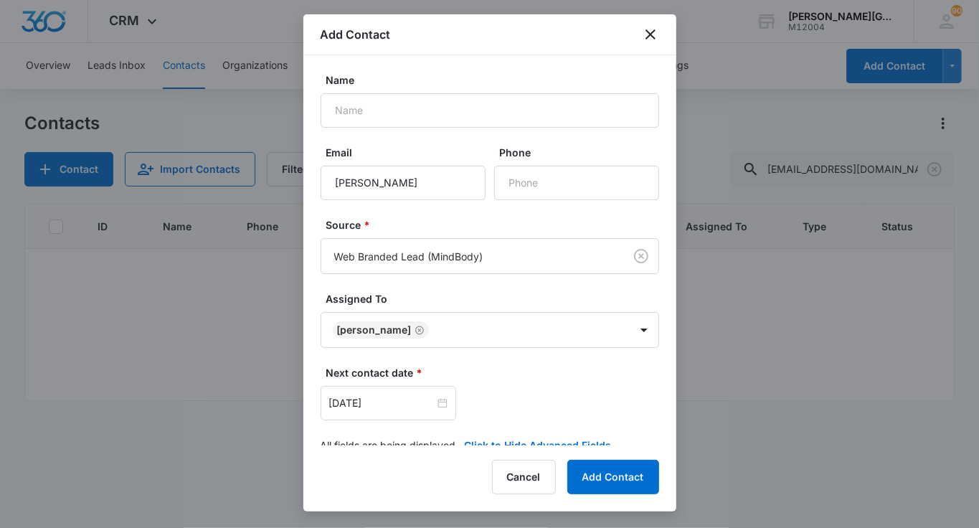
type input "Minauti Khamar"
click at [392, 181] on input "Minauti Khamar" at bounding box center [403, 183] width 165 height 34
paste input "[EMAIL_ADDRESS][DOMAIN_NAME]"
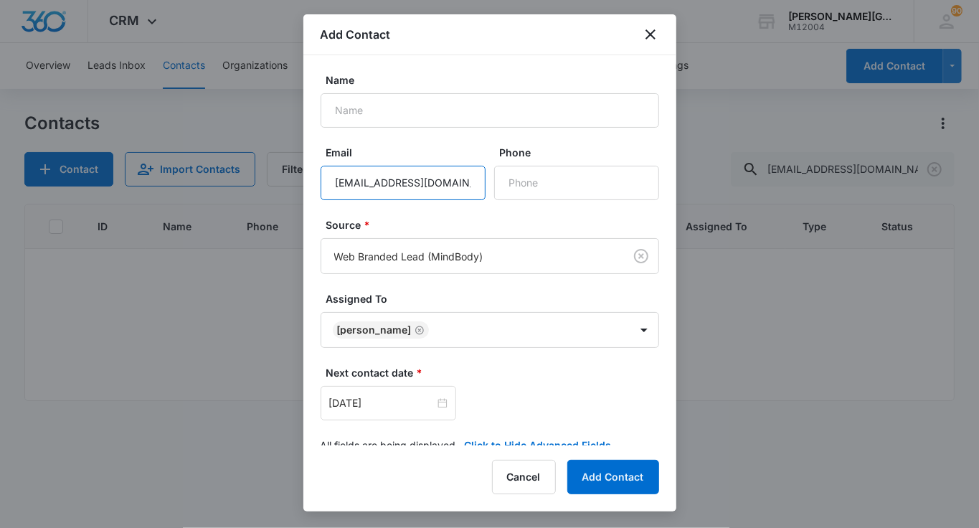
type input "[EMAIL_ADDRESS][DOMAIN_NAME]"
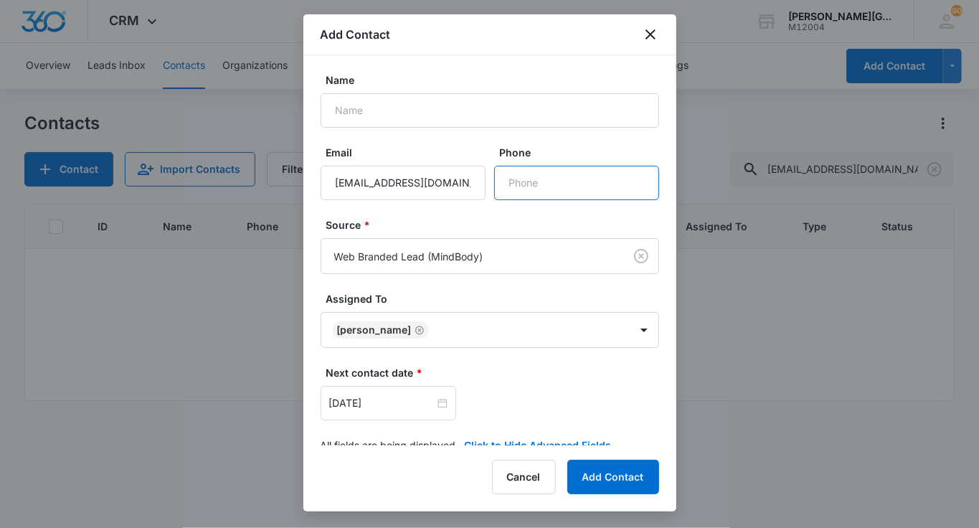
click at [603, 189] on input "Phone" at bounding box center [576, 183] width 165 height 34
paste input "[PHONE_NUMBER]"
type input "[PHONE_NUMBER]"
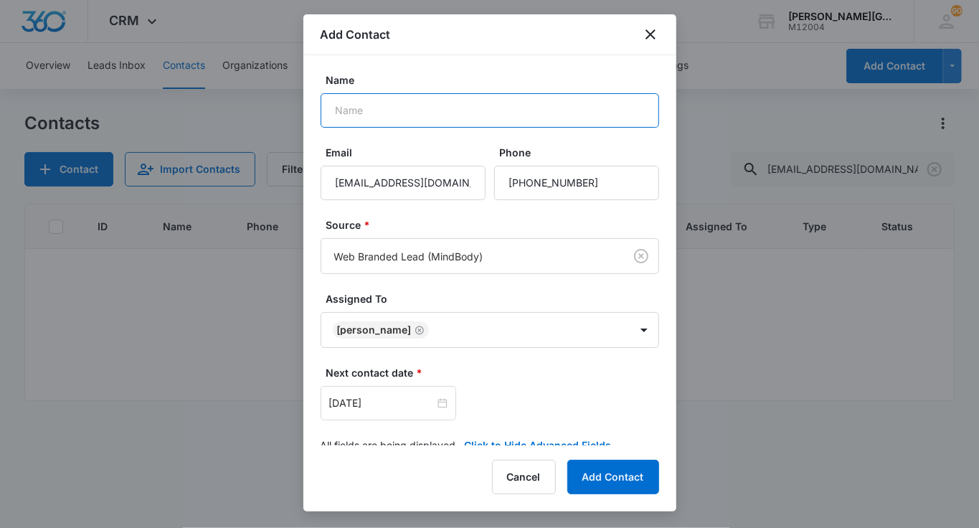
click at [440, 118] on input "Name" at bounding box center [490, 110] width 339 height 34
paste input "[PERSON_NAME]"
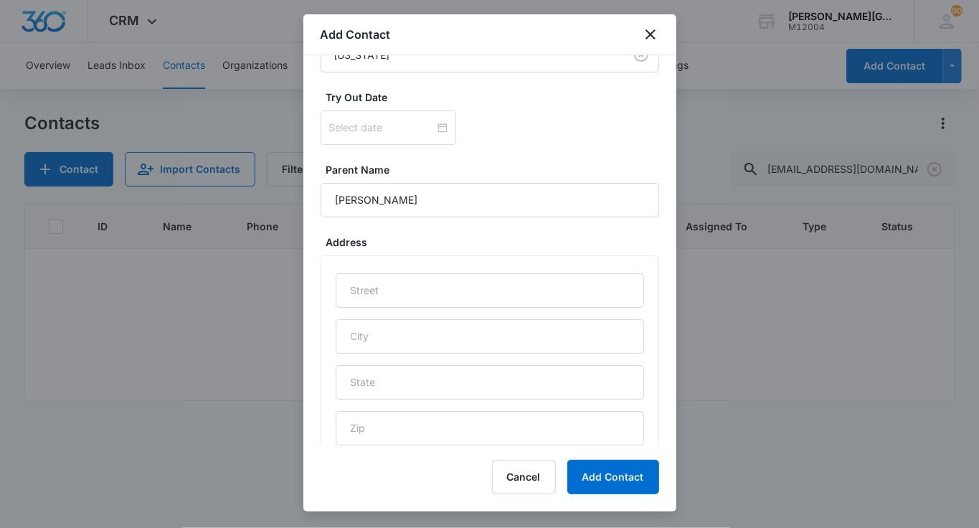
scroll to position [733, 0]
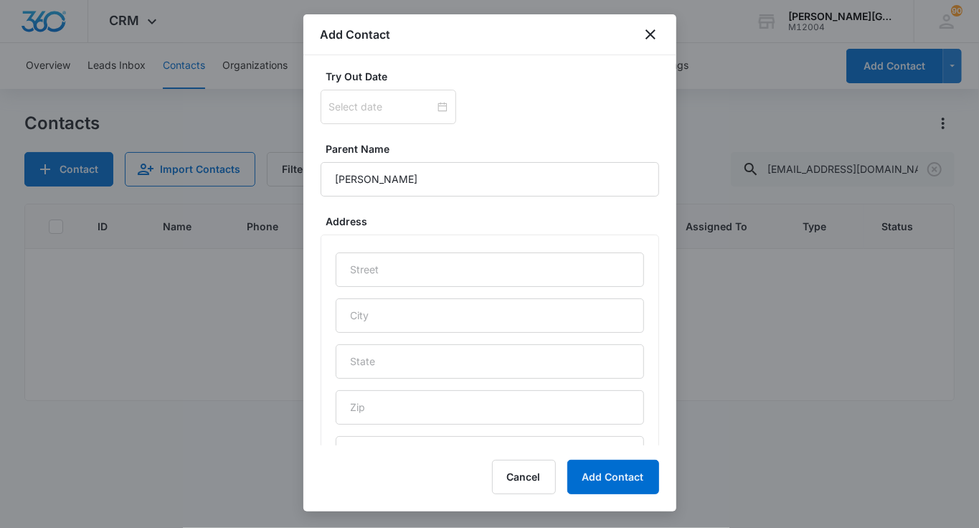
type input "[PERSON_NAME]"
click at [408, 279] on input "text" at bounding box center [490, 270] width 309 height 34
paste input "3279 Mount Diablo Court"
type input "3279 Mount Diablo Court"
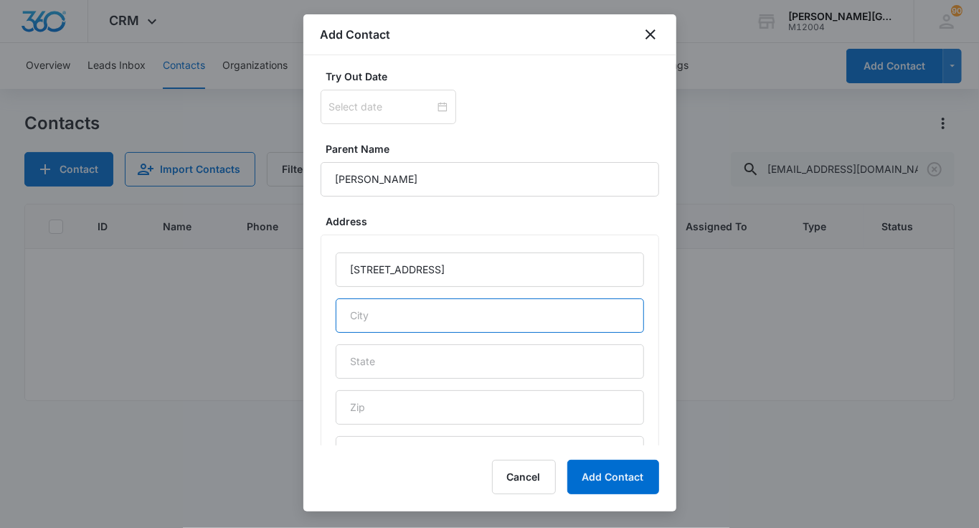
click at [392, 311] on input "text" at bounding box center [490, 315] width 309 height 34
type input "Lafayette"
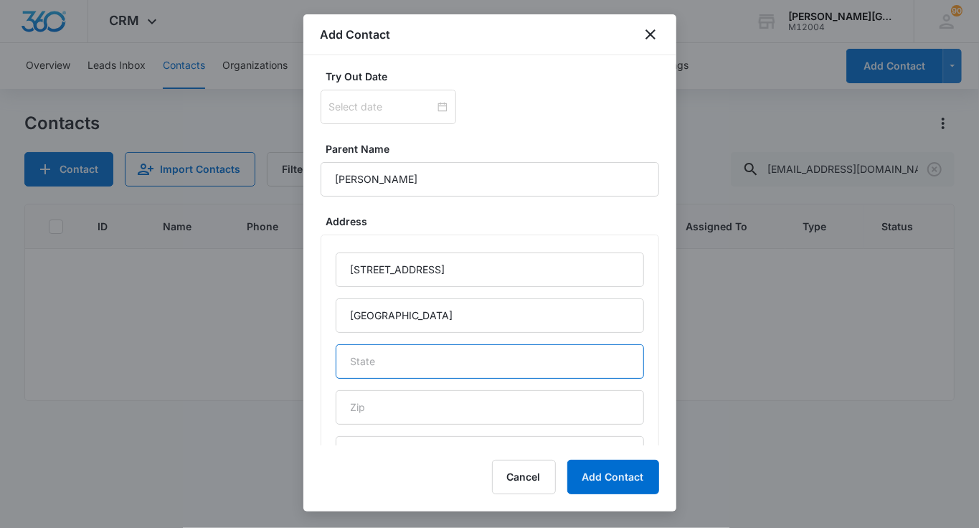
click at [437, 364] on input "text" at bounding box center [490, 361] width 309 height 34
type input "CA"
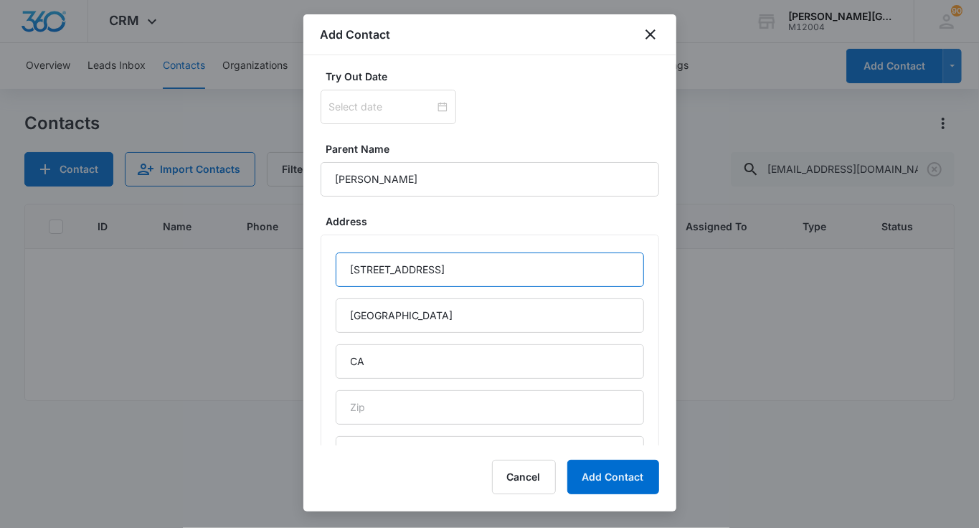
click at [365, 268] on input "3279 Mount Diablo Court" at bounding box center [490, 270] width 309 height 34
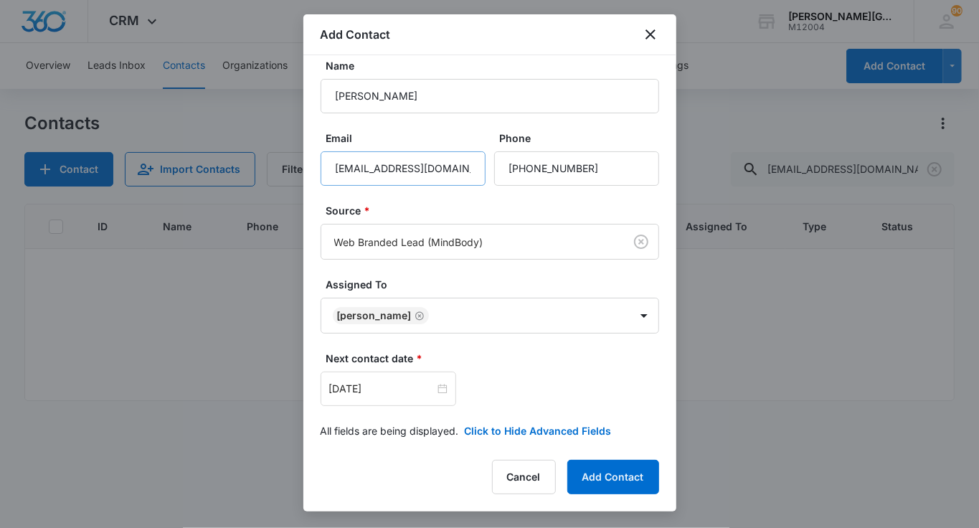
scroll to position [0, 0]
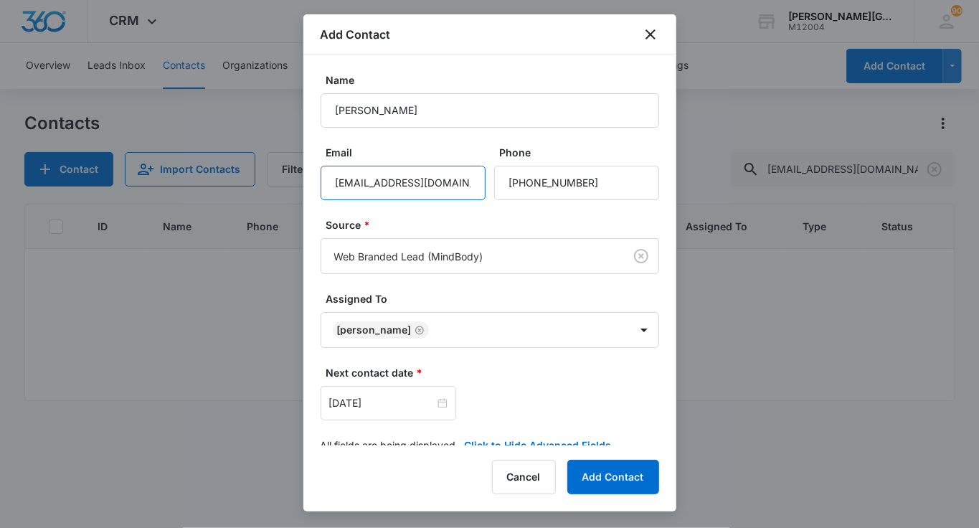
click at [412, 182] on input "[EMAIL_ADDRESS][DOMAIN_NAME]" at bounding box center [403, 183] width 165 height 34
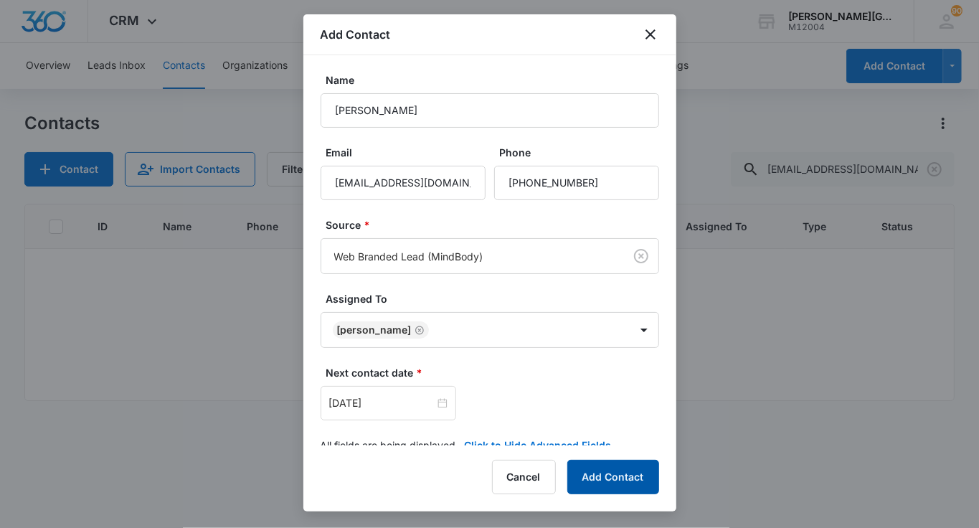
click at [585, 466] on button "Add Contact" at bounding box center [614, 477] width 92 height 34
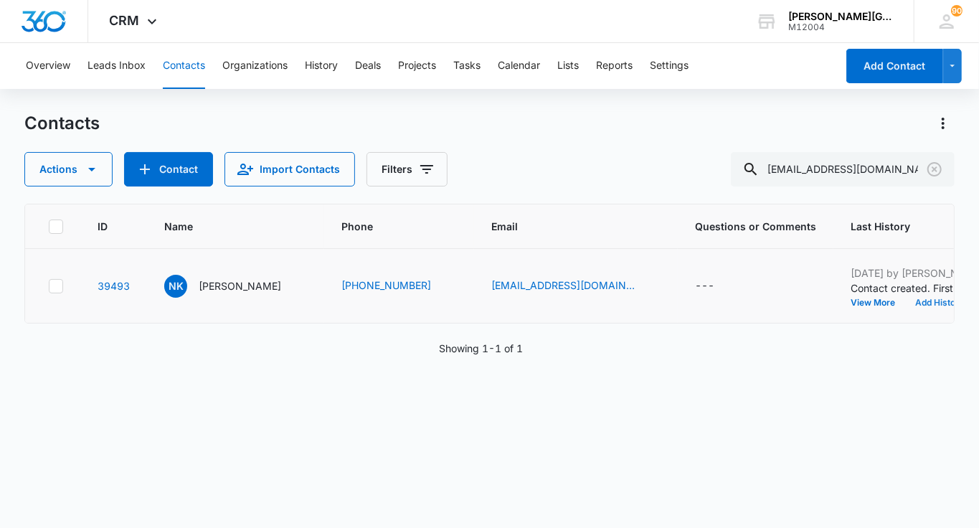
click at [905, 307] on button "Add History" at bounding box center [939, 302] width 69 height 9
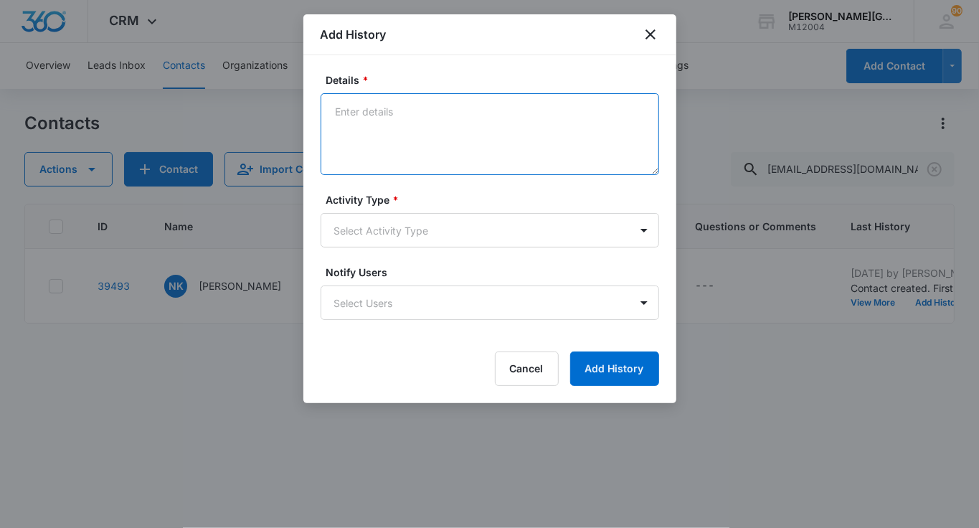
click at [400, 143] on textarea "Details *" at bounding box center [490, 134] width 339 height 82
paste textarea "Hello Minauti, Hope this email finds you well! We noticed that you created an a…"
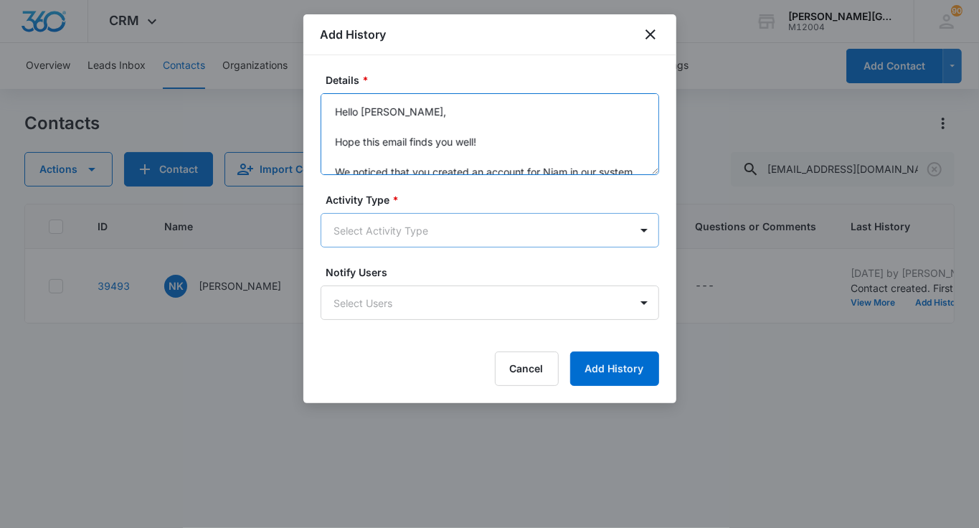
type textarea "Hello Minauti, Hope this email finds you well! We noticed that you created an a…"
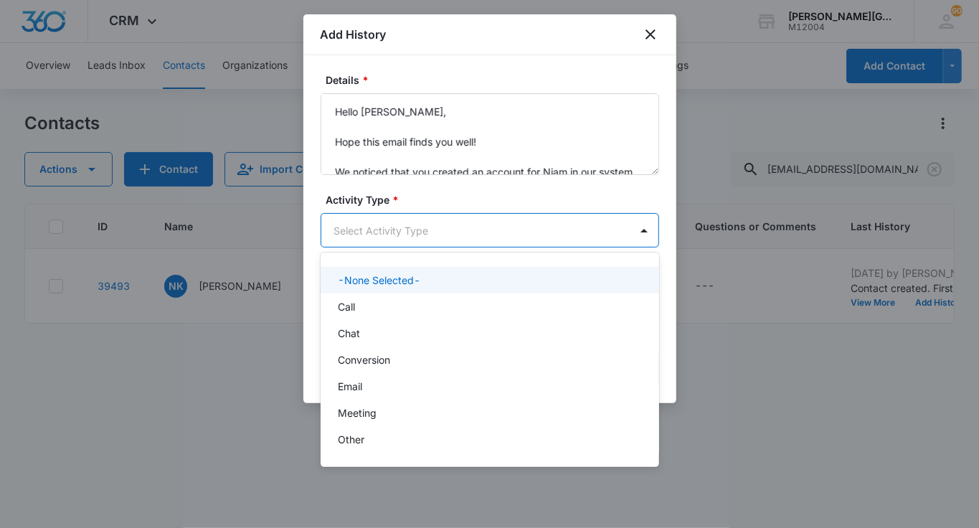
click at [385, 230] on body "CRM Apps Reputation Websites Forms CRM Email Social Shop Payments POS Content A…" at bounding box center [489, 264] width 979 height 528
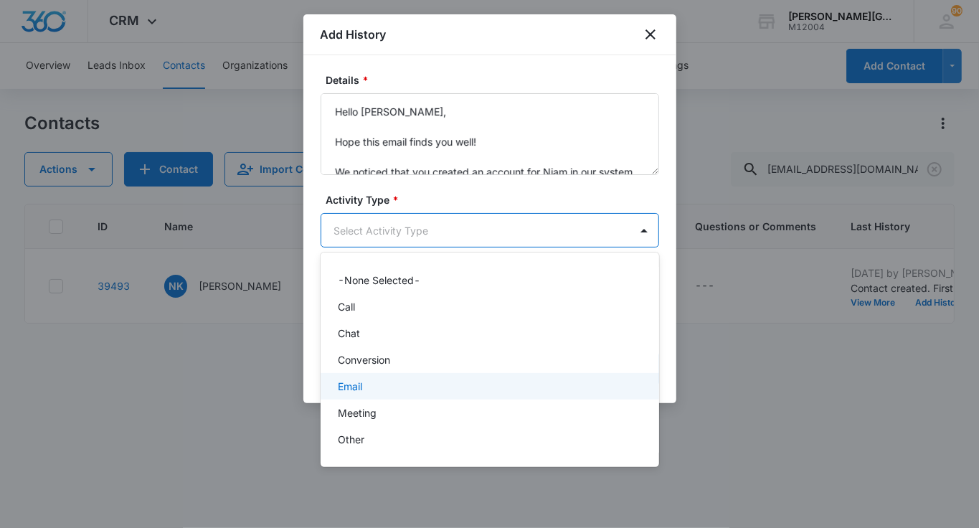
click at [364, 382] on div "Email" at bounding box center [488, 386] width 301 height 15
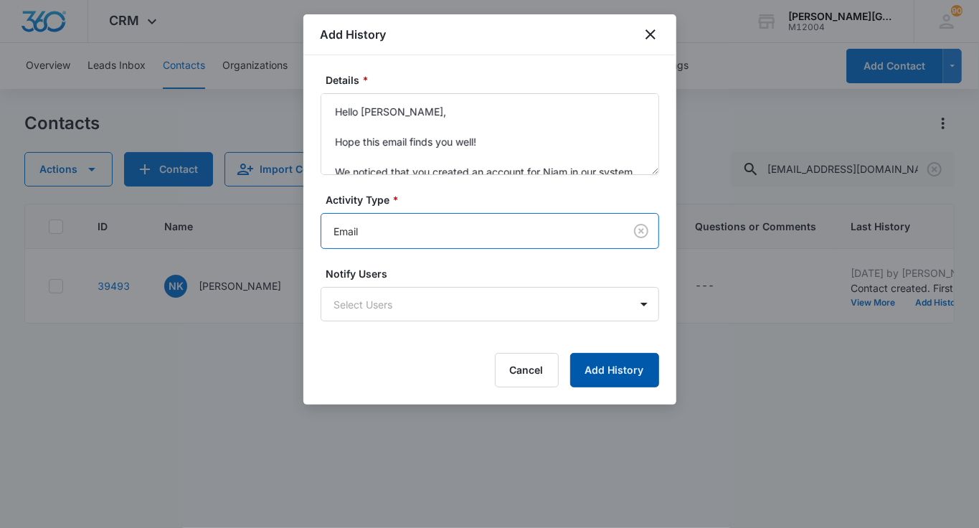
click at [607, 363] on button "Add History" at bounding box center [614, 370] width 89 height 34
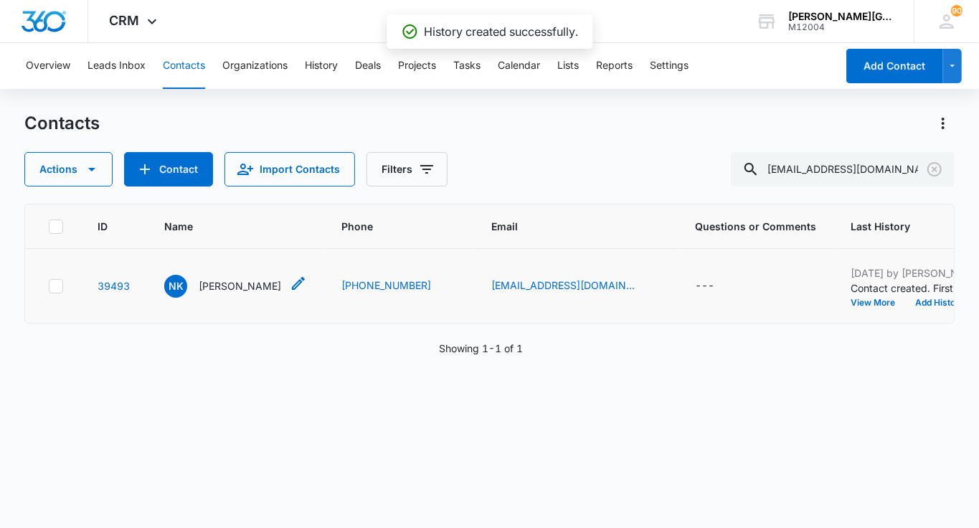
click at [213, 293] on p "[PERSON_NAME]" at bounding box center [240, 285] width 83 height 15
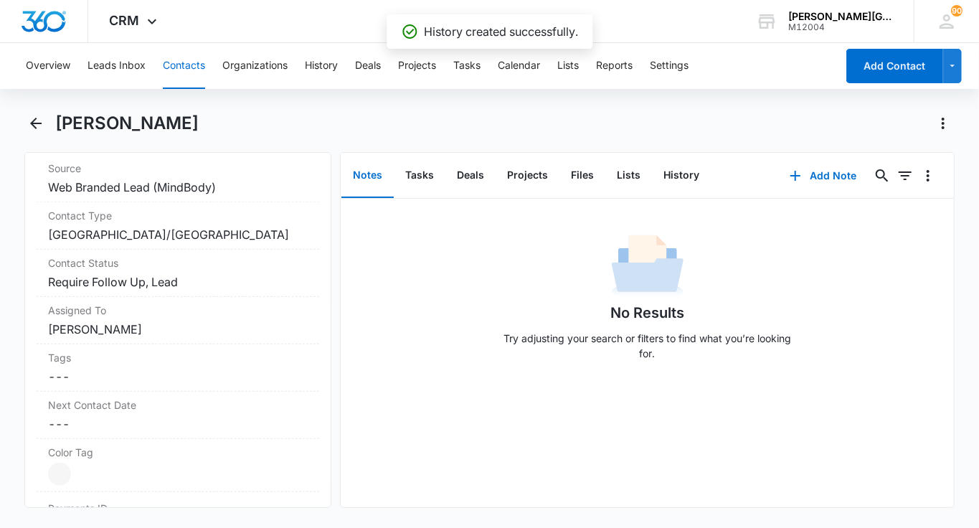
scroll to position [580, 0]
click at [125, 391] on div "Next Contact Date Cancel Save Changes ---" at bounding box center [178, 414] width 283 height 47
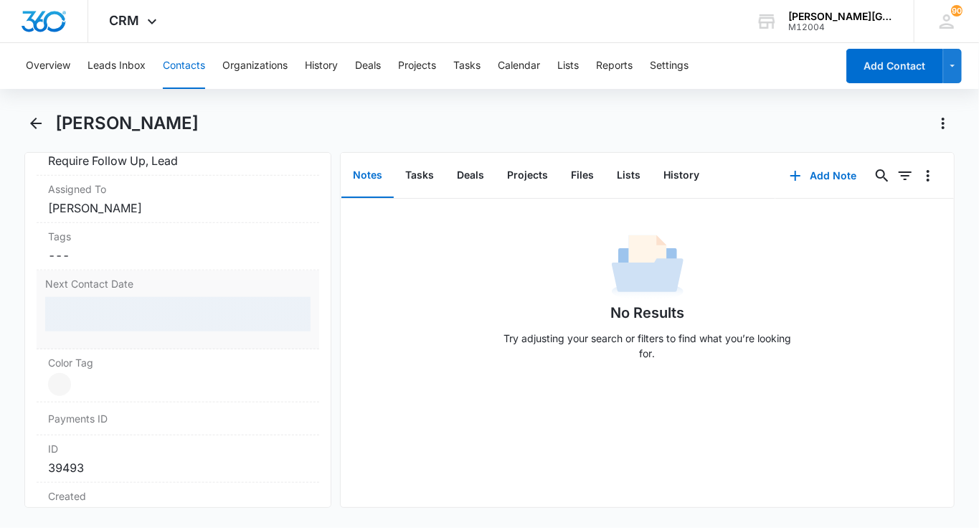
scroll to position [722, 0]
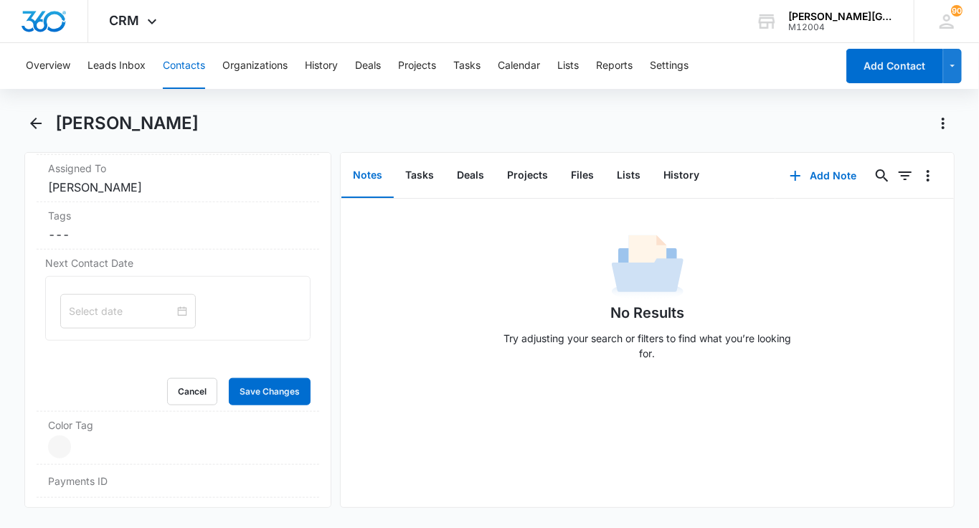
click at [87, 303] on input at bounding box center [121, 311] width 105 height 16
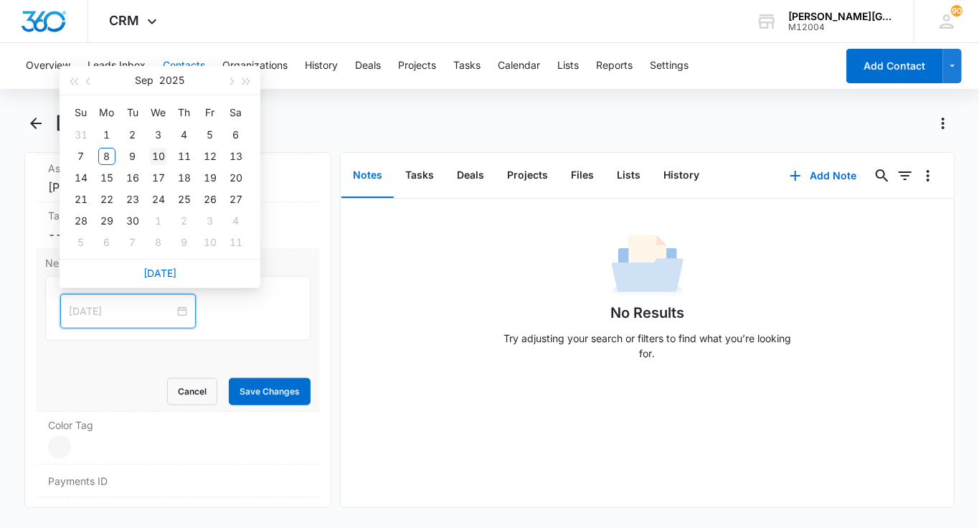
click at [155, 157] on div "10" at bounding box center [158, 156] width 17 height 17
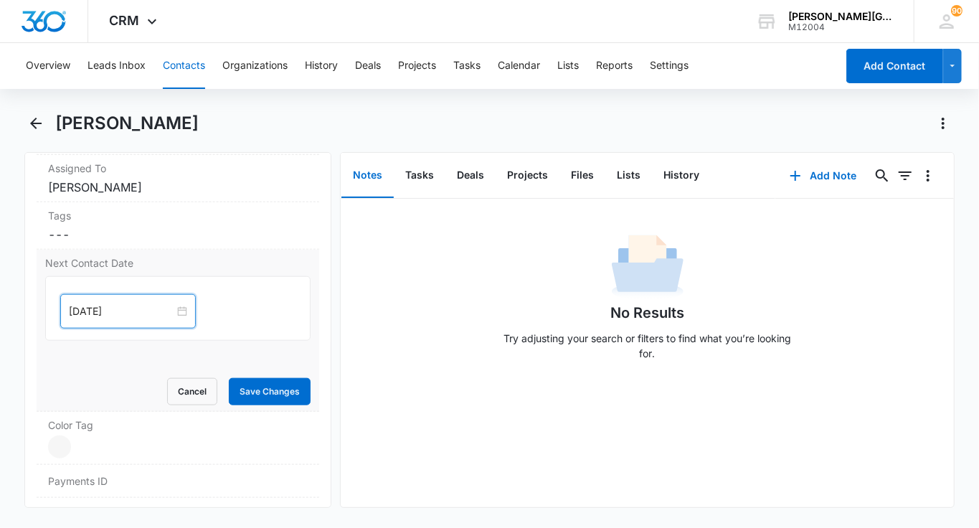
click at [116, 295] on div "[DATE]" at bounding box center [128, 311] width 136 height 34
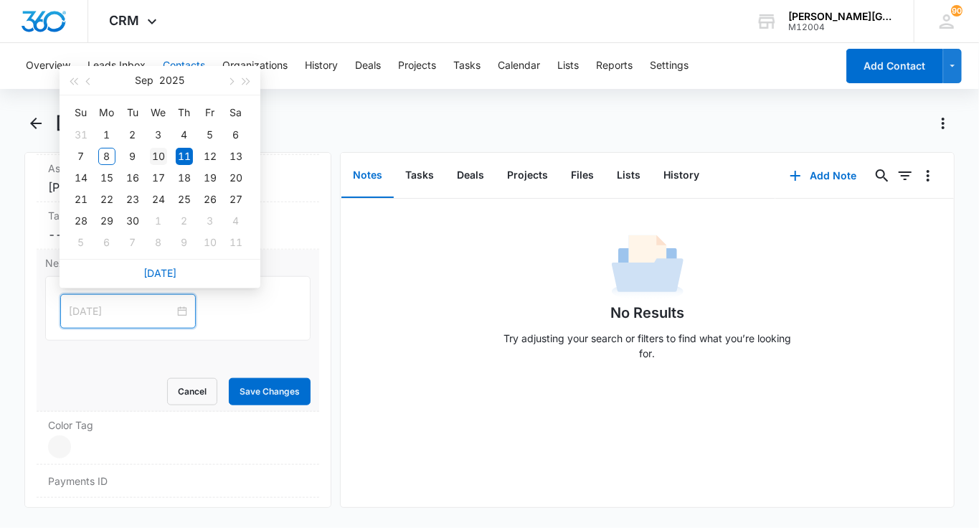
type input "Sep 10, 2025"
click at [157, 158] on div "10" at bounding box center [158, 156] width 17 height 17
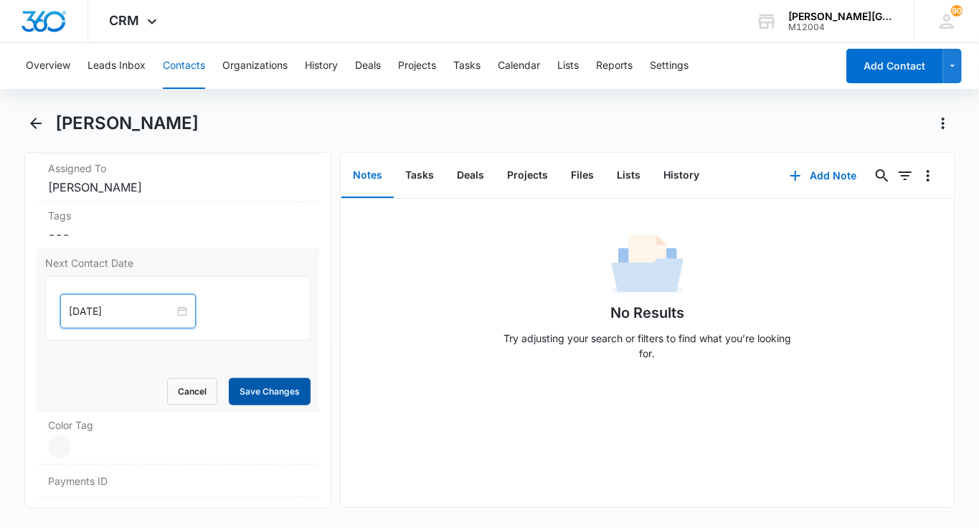
click at [273, 390] on button "Save Changes" at bounding box center [270, 391] width 82 height 27
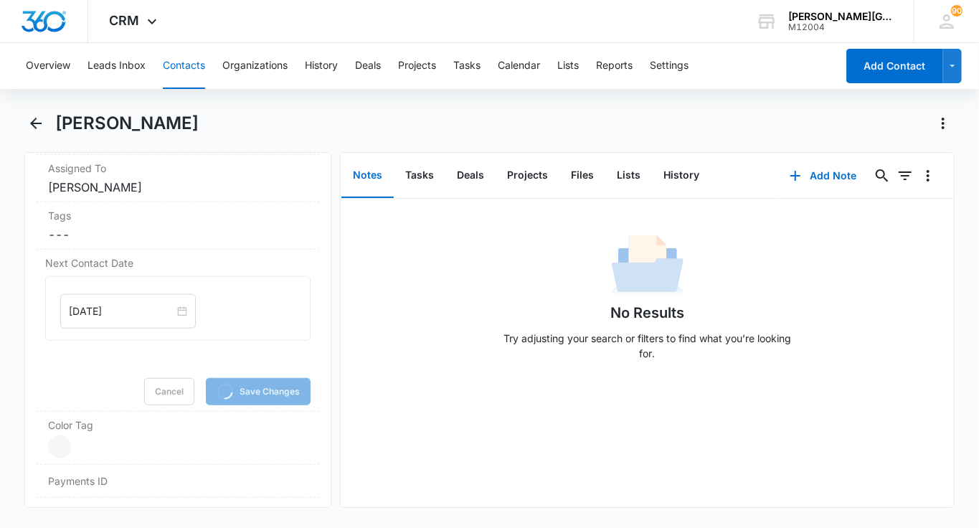
click at [175, 81] on button "Contacts" at bounding box center [184, 66] width 42 height 46
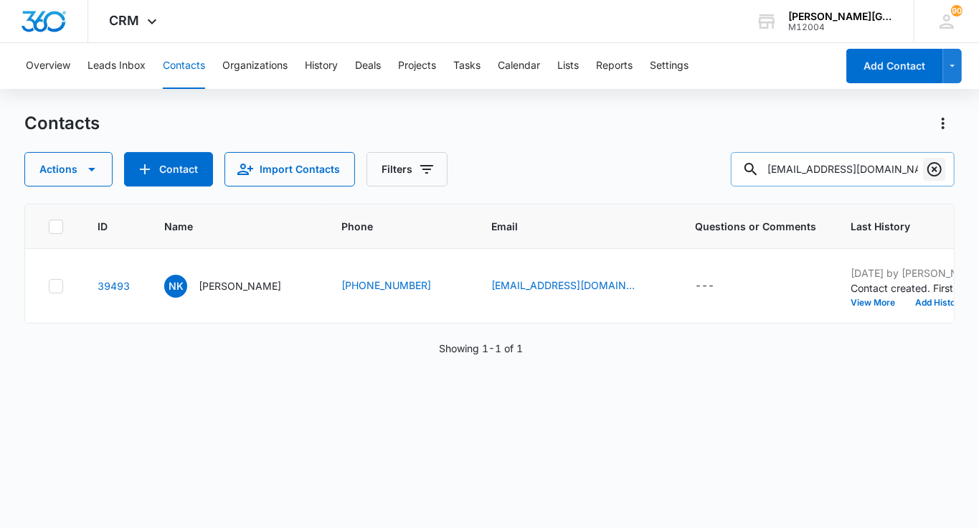
click at [940, 165] on icon "Clear" at bounding box center [935, 169] width 14 height 14
